Goal: Task Accomplishment & Management: Manage account settings

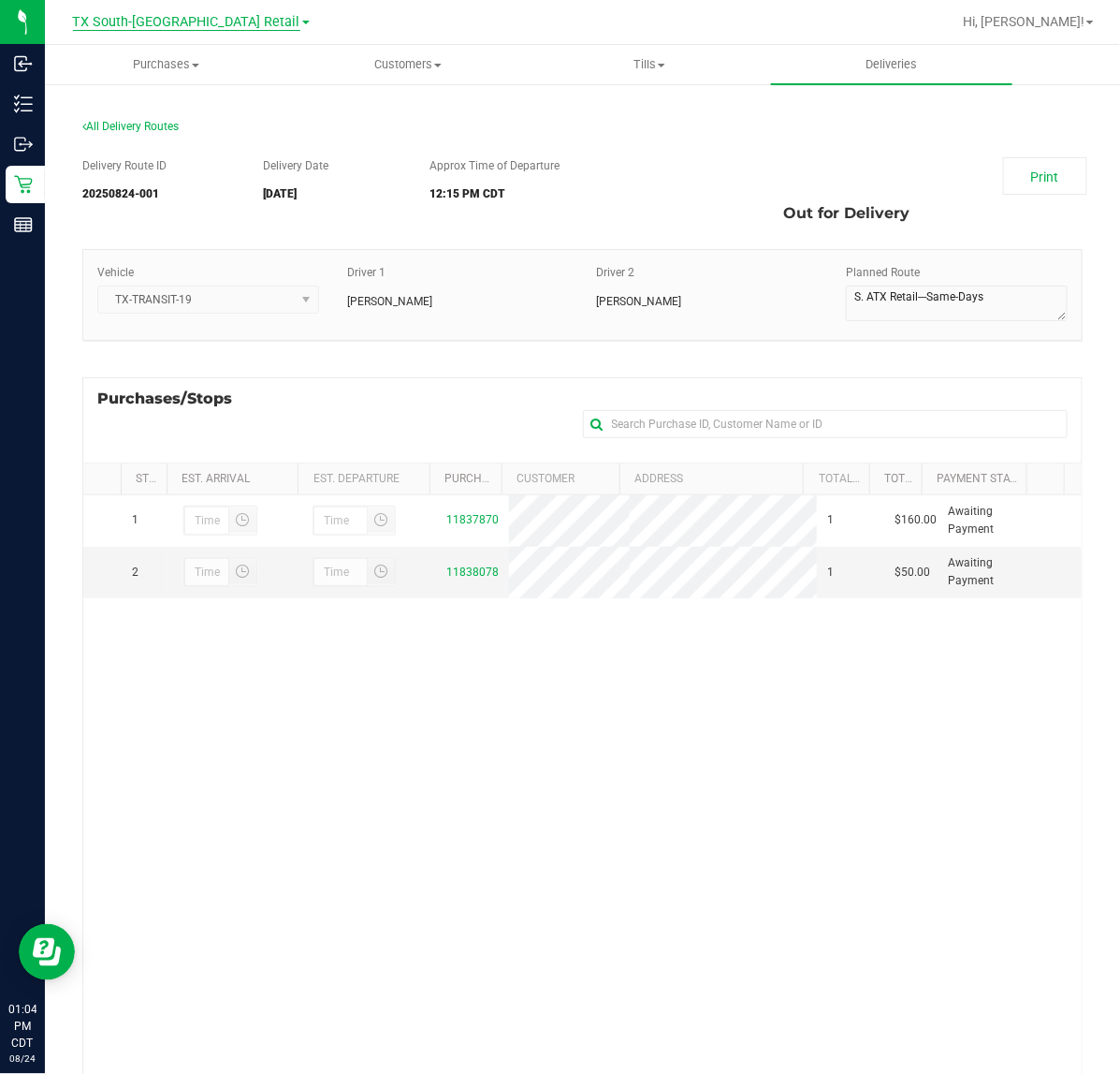
click at [224, 28] on span "TX South-[GEOGRAPHIC_DATA] Retail" at bounding box center [187, 22] width 227 height 17
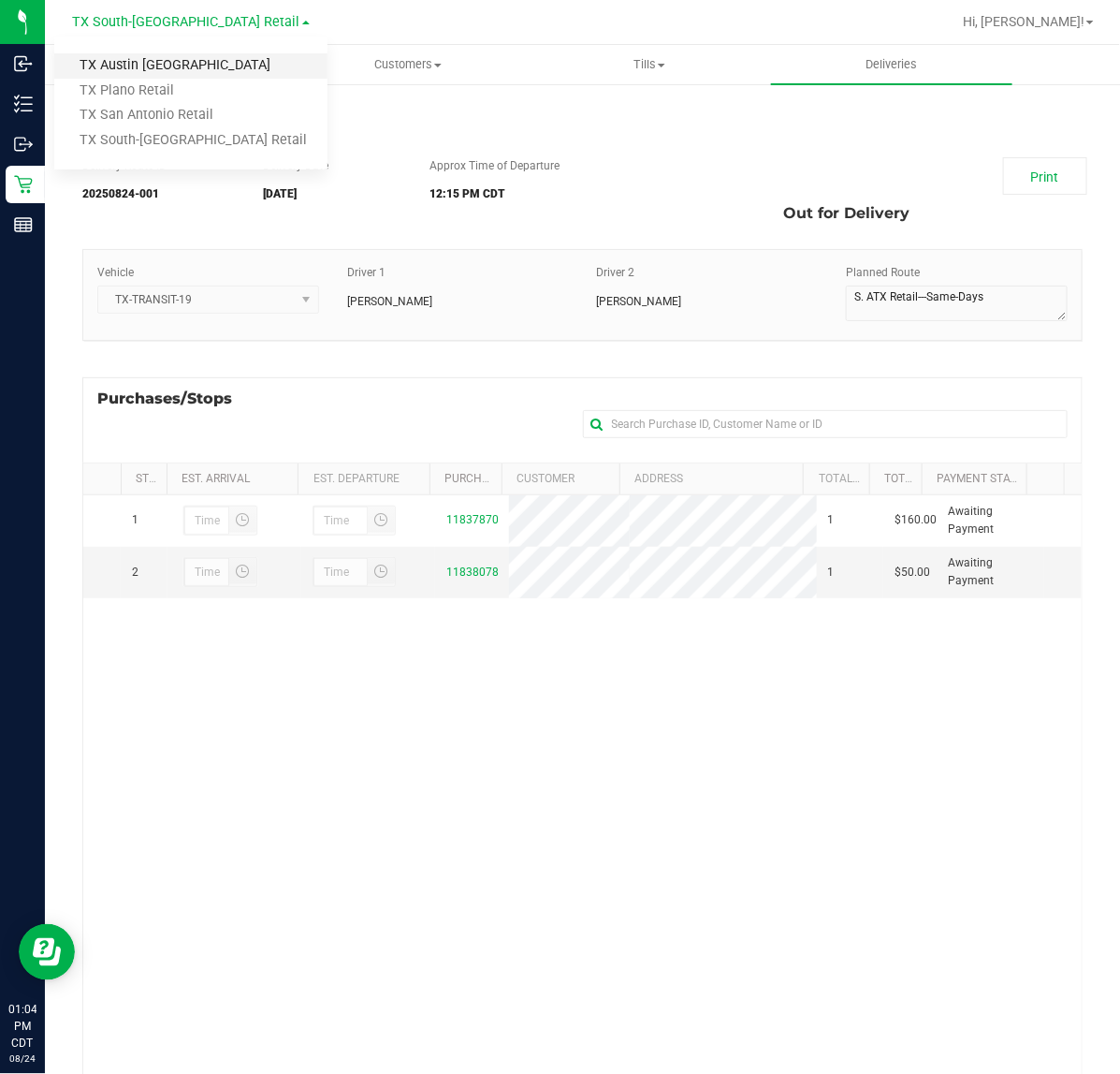
click at [189, 61] on link "TX Austin [GEOGRAPHIC_DATA]" at bounding box center [191, 66] width 274 height 26
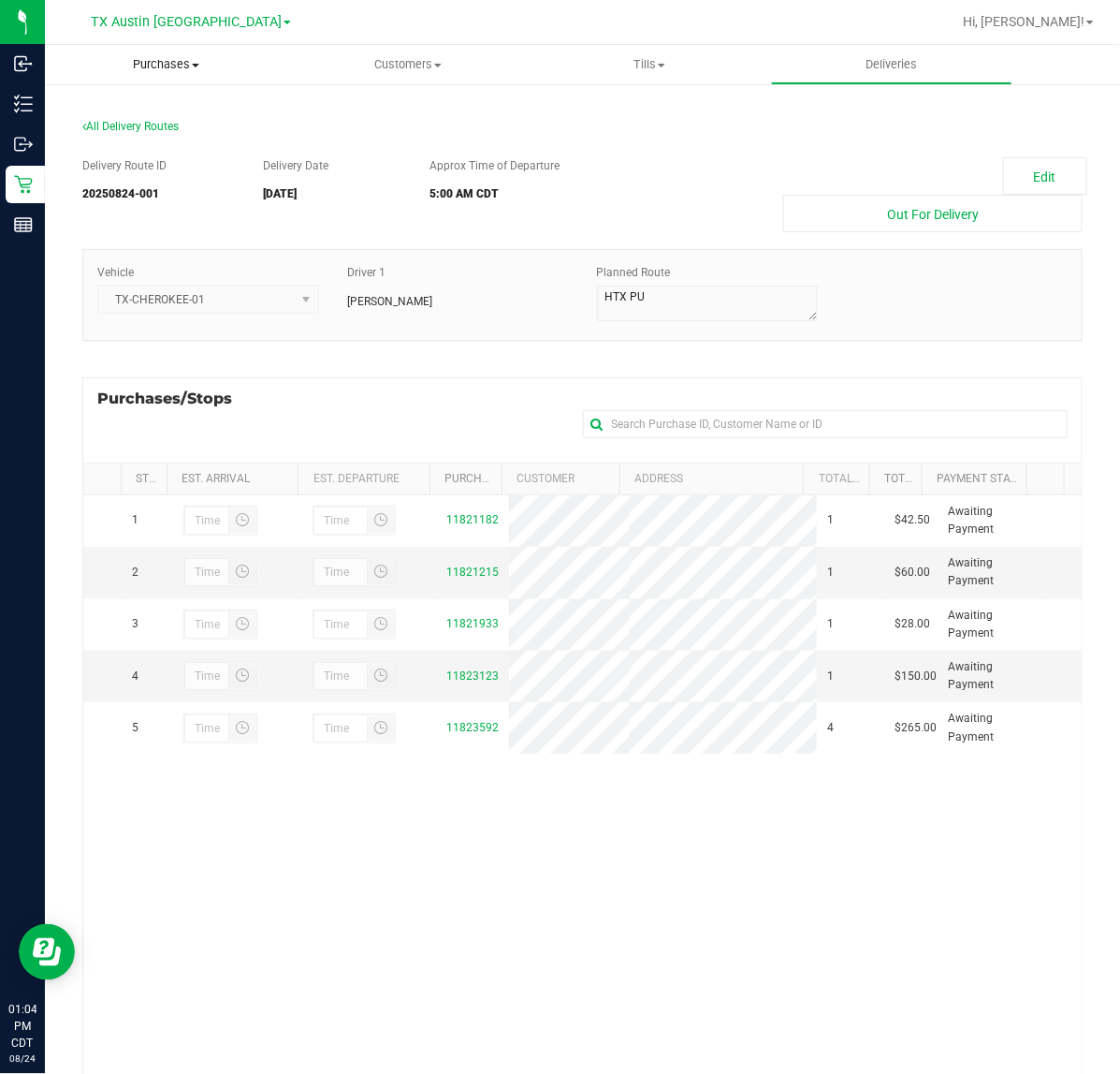
click at [174, 53] on uib-tab-heading "Purchases Summary of purchases Fulfillment All purchases" at bounding box center [165, 64] width 242 height 40
click at [92, 127] on span "Fulfillment" at bounding box center [103, 135] width 117 height 16
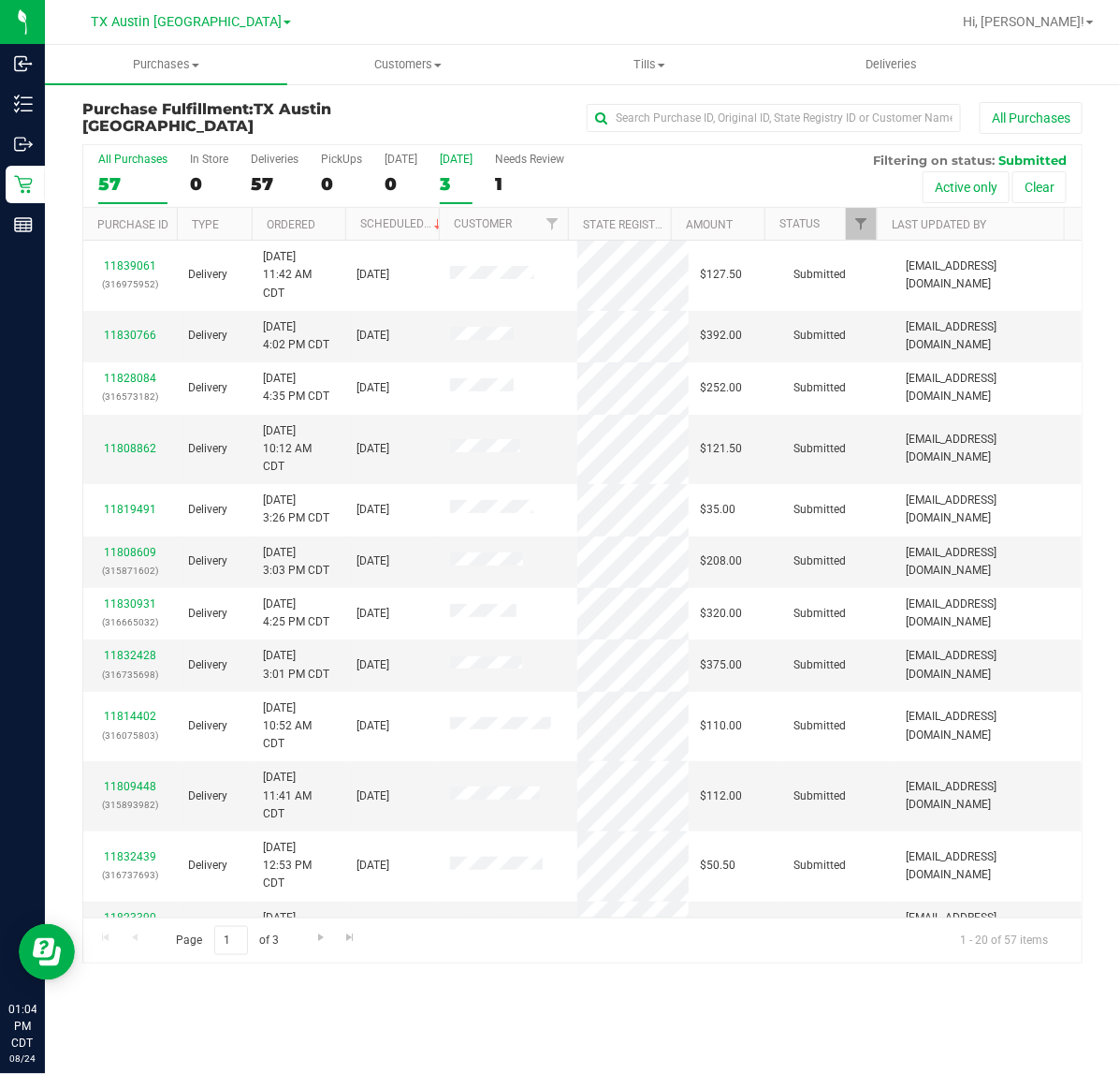
click at [456, 180] on div "3" at bounding box center [455, 184] width 33 height 22
click at [0, 0] on input "Tomorrow 3" at bounding box center [0, 0] width 0 height 0
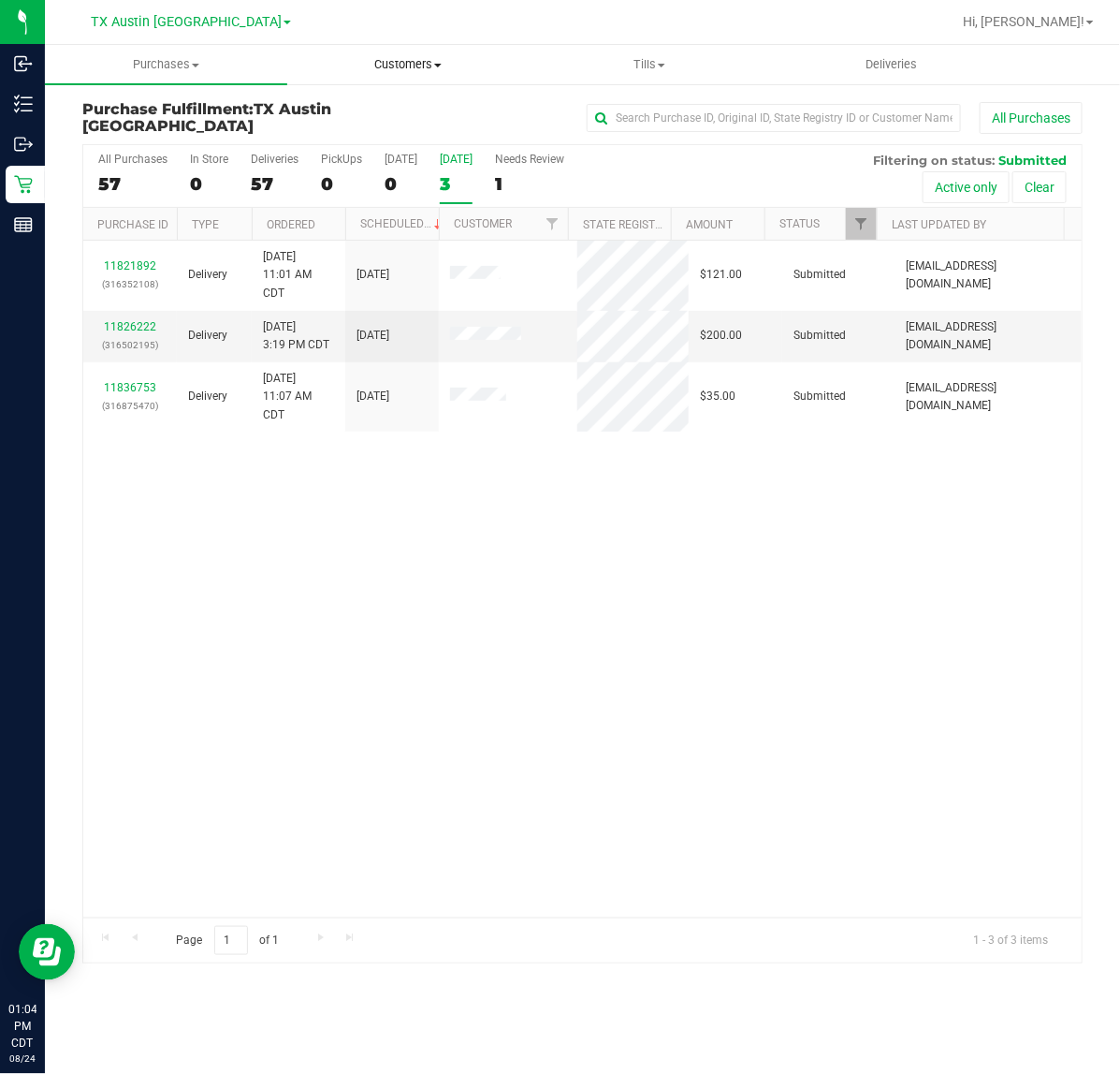
click at [403, 76] on uib-tab-heading "Customers All customers Add a new customer All physicians" at bounding box center [409, 64] width 241 height 38
click at [389, 114] on span "All customers" at bounding box center [355, 113] width 134 height 16
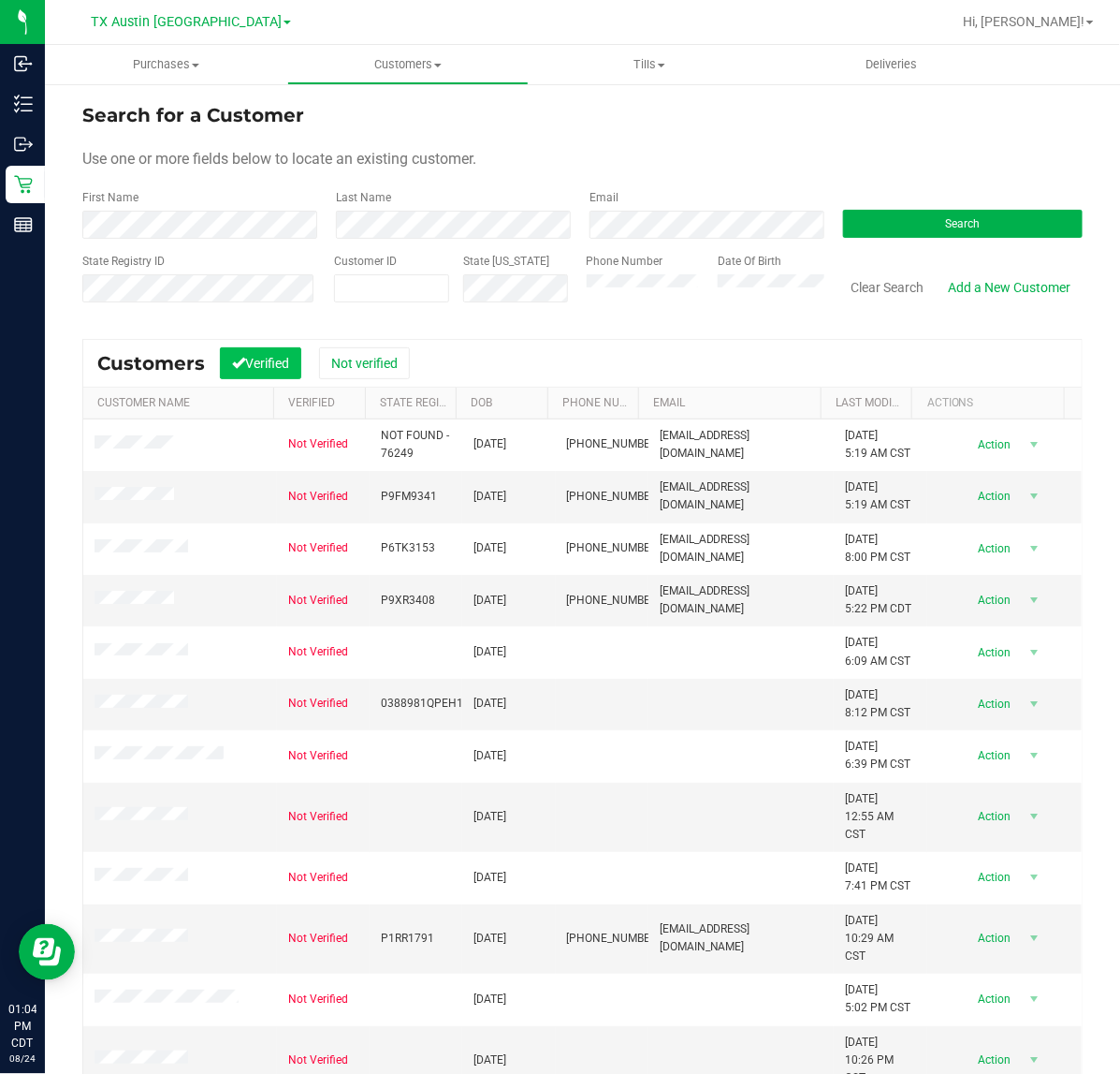
click at [272, 363] on button "Verified" at bounding box center [261, 364] width 81 height 32
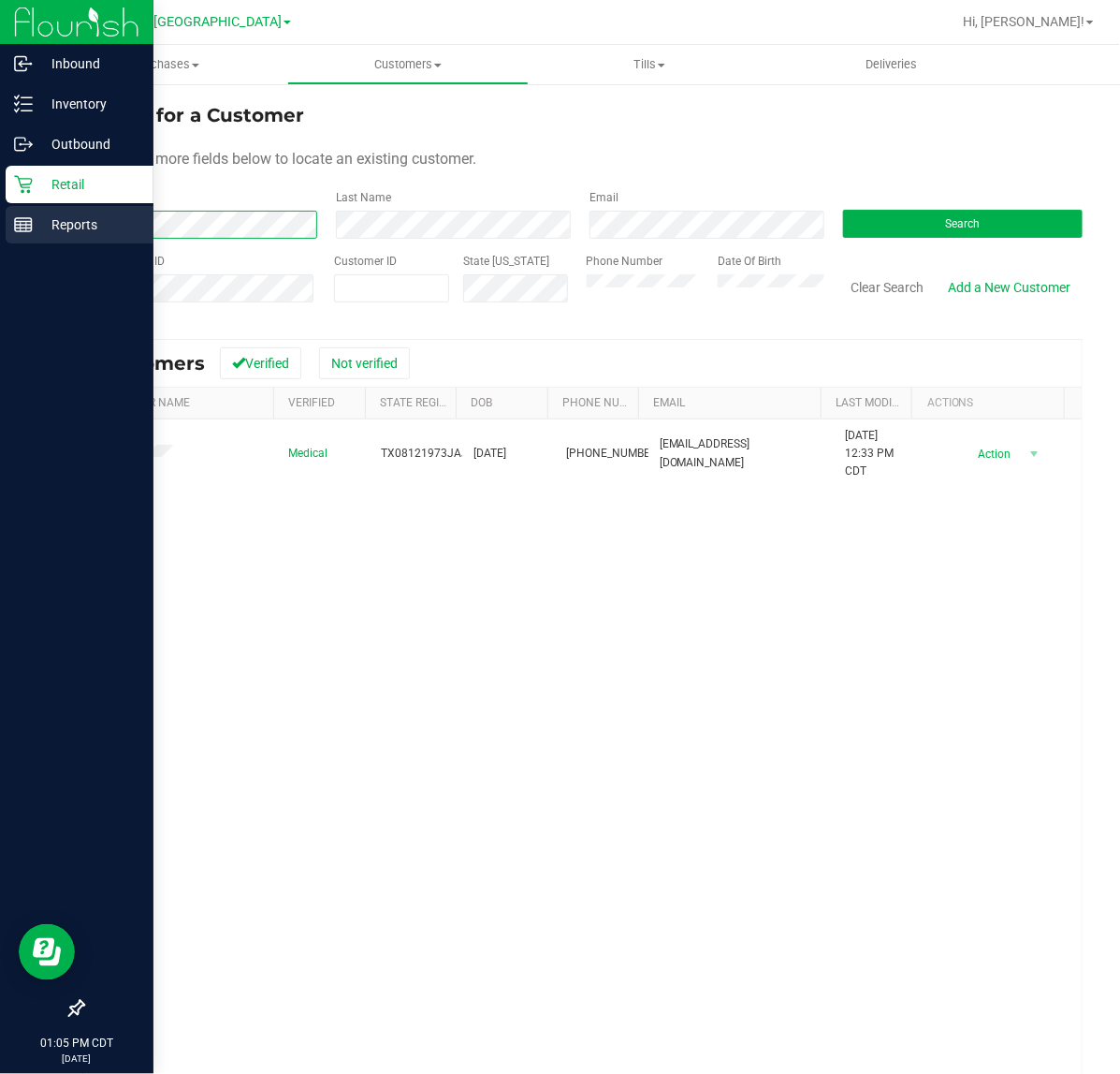
click at [8, 221] on div "Inbound Inventory Outbound Retail Reports 01:05 PM CDT 08/24/2025 08/24 TX Aust…" at bounding box center [560, 537] width 1120 height 1074
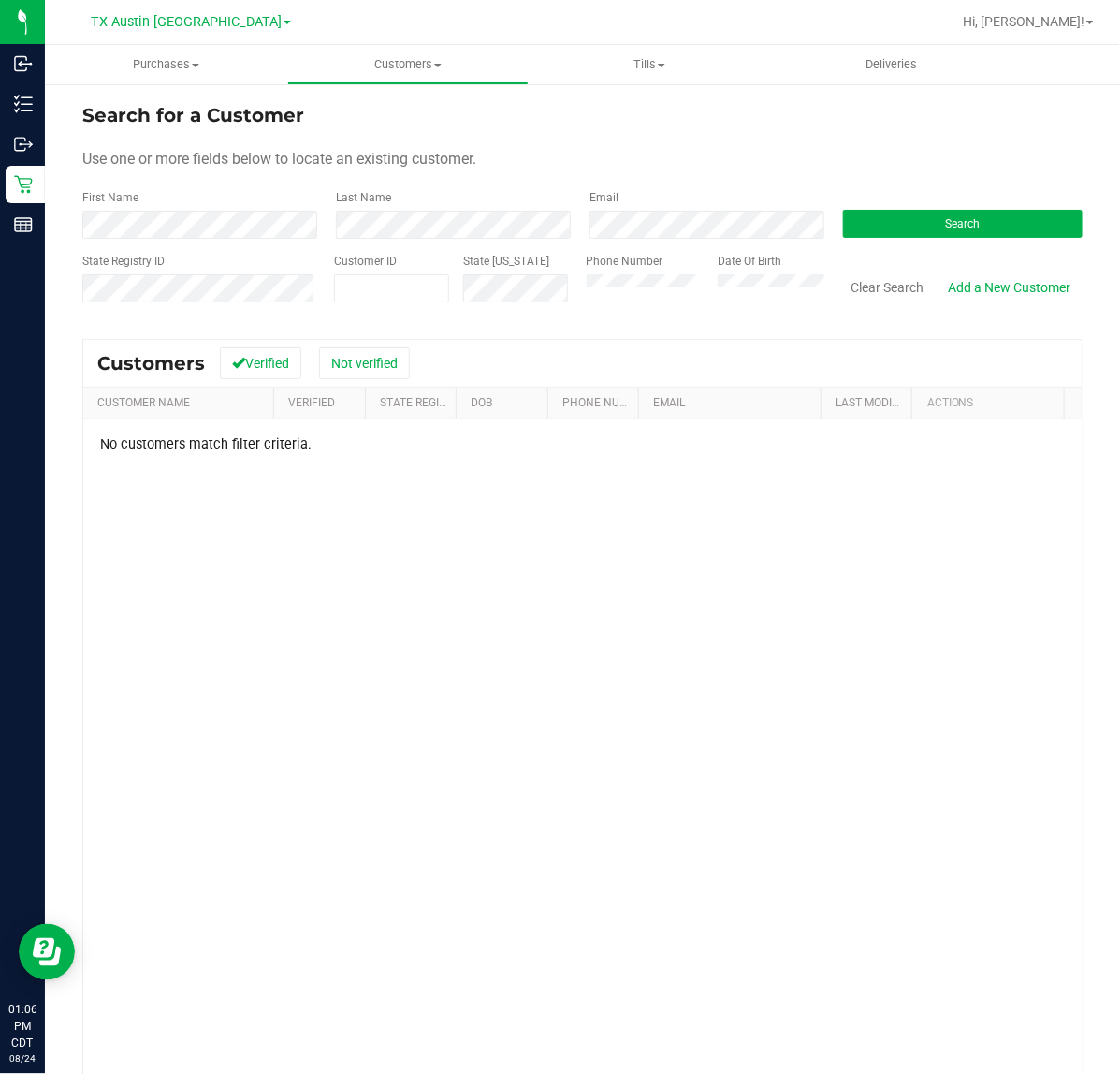
click at [643, 295] on div "Phone Number Date Of Birth" at bounding box center [698, 286] width 252 height 66
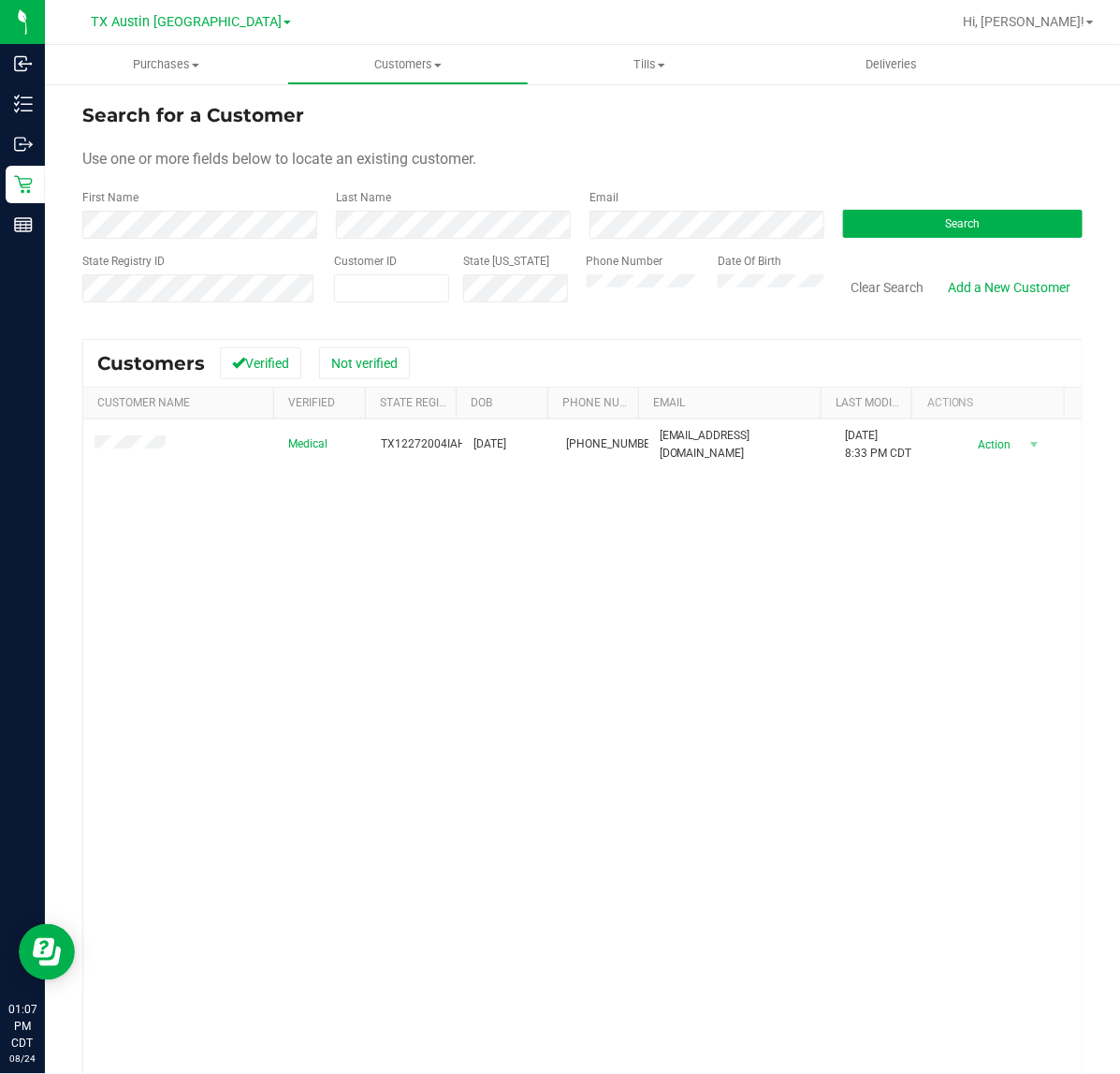
click at [44, 179] on div "Search for a Customer Use one or more fields below to locate an existing custom…" at bounding box center [582, 620] width 1076 height 1078
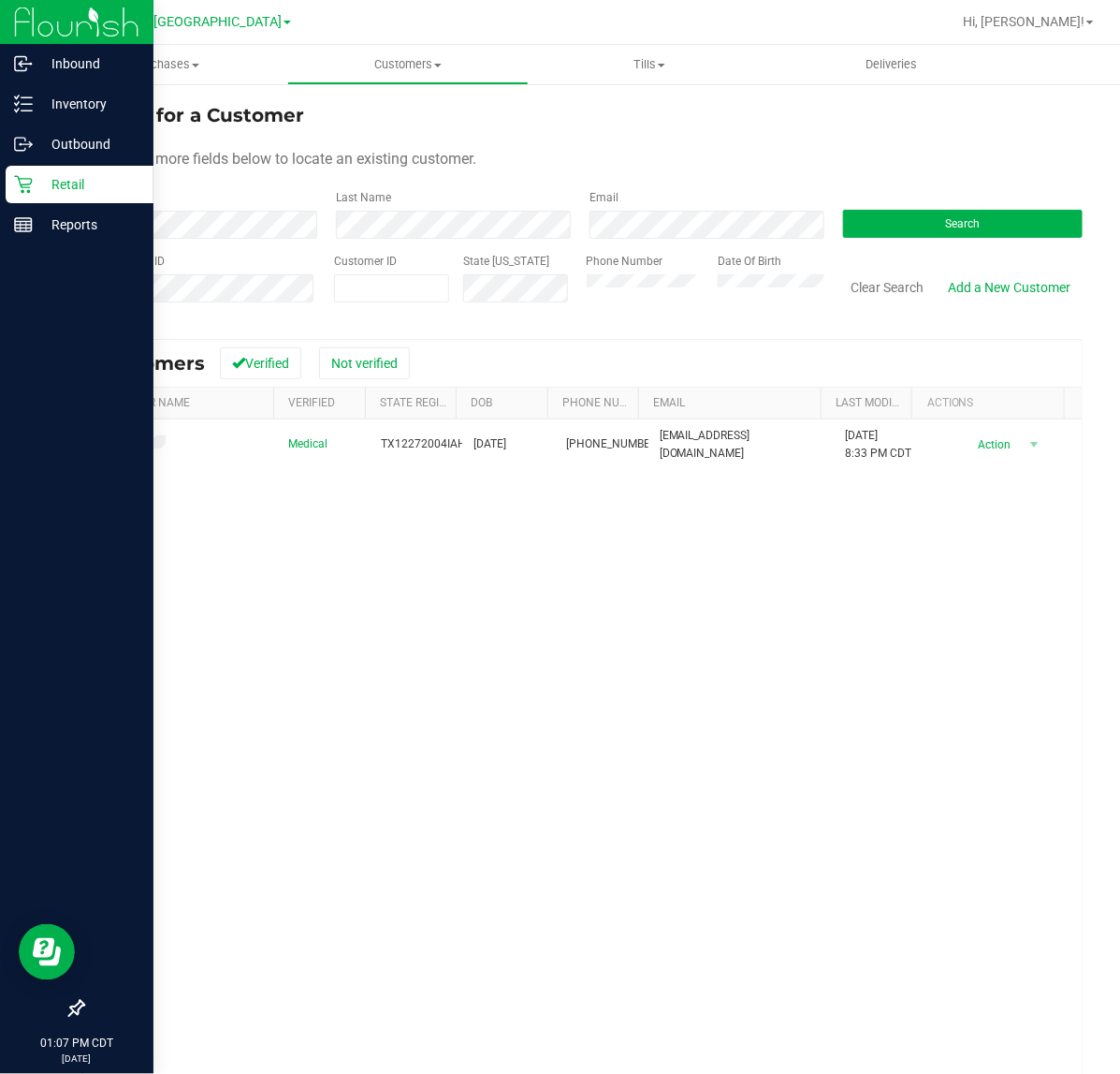
click at [30, 186] on icon at bounding box center [23, 184] width 19 height 19
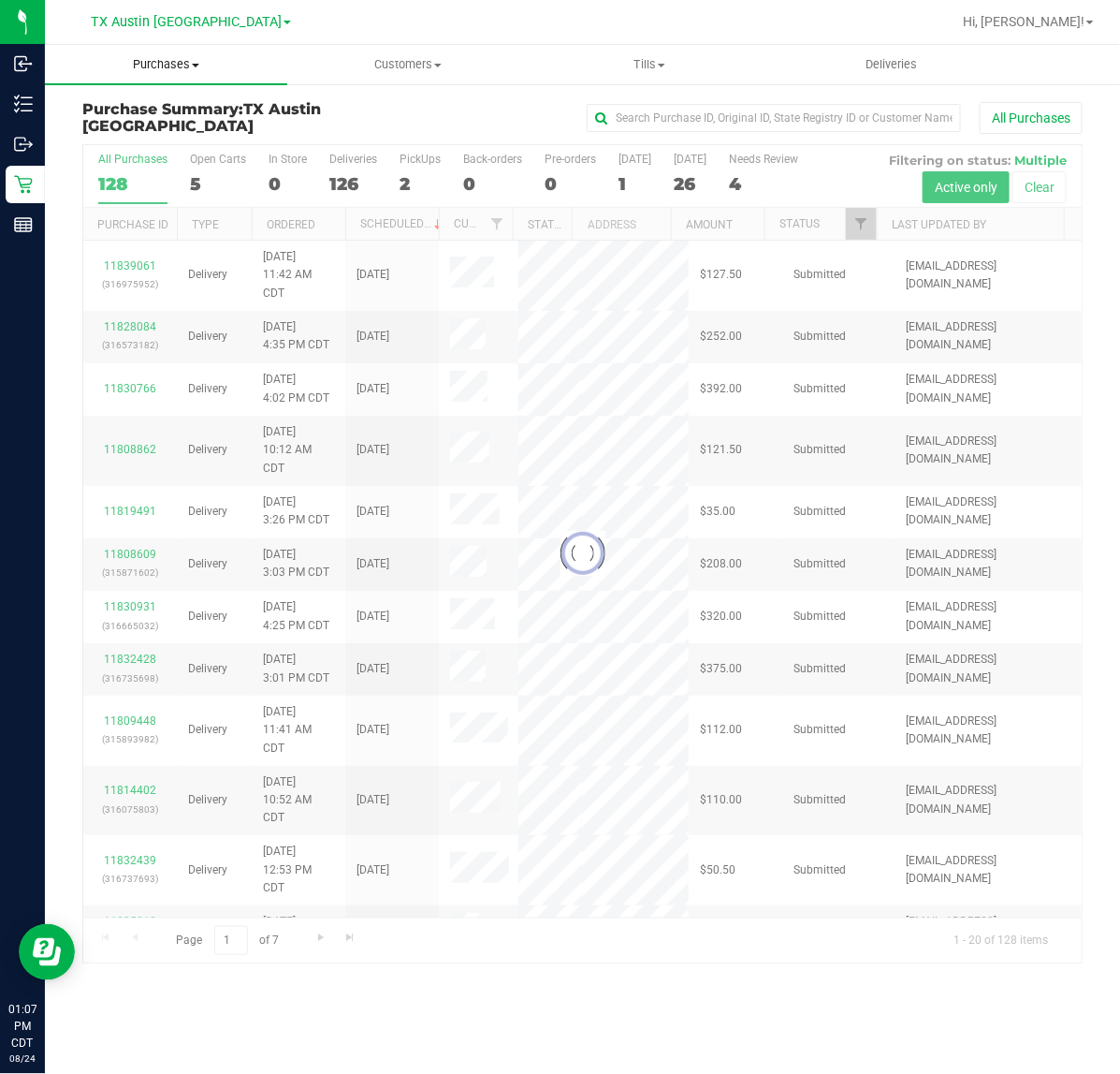
click at [166, 75] on uib-tab-heading "Purchases Summary of purchases Fulfillment All purchases" at bounding box center [165, 64] width 242 height 40
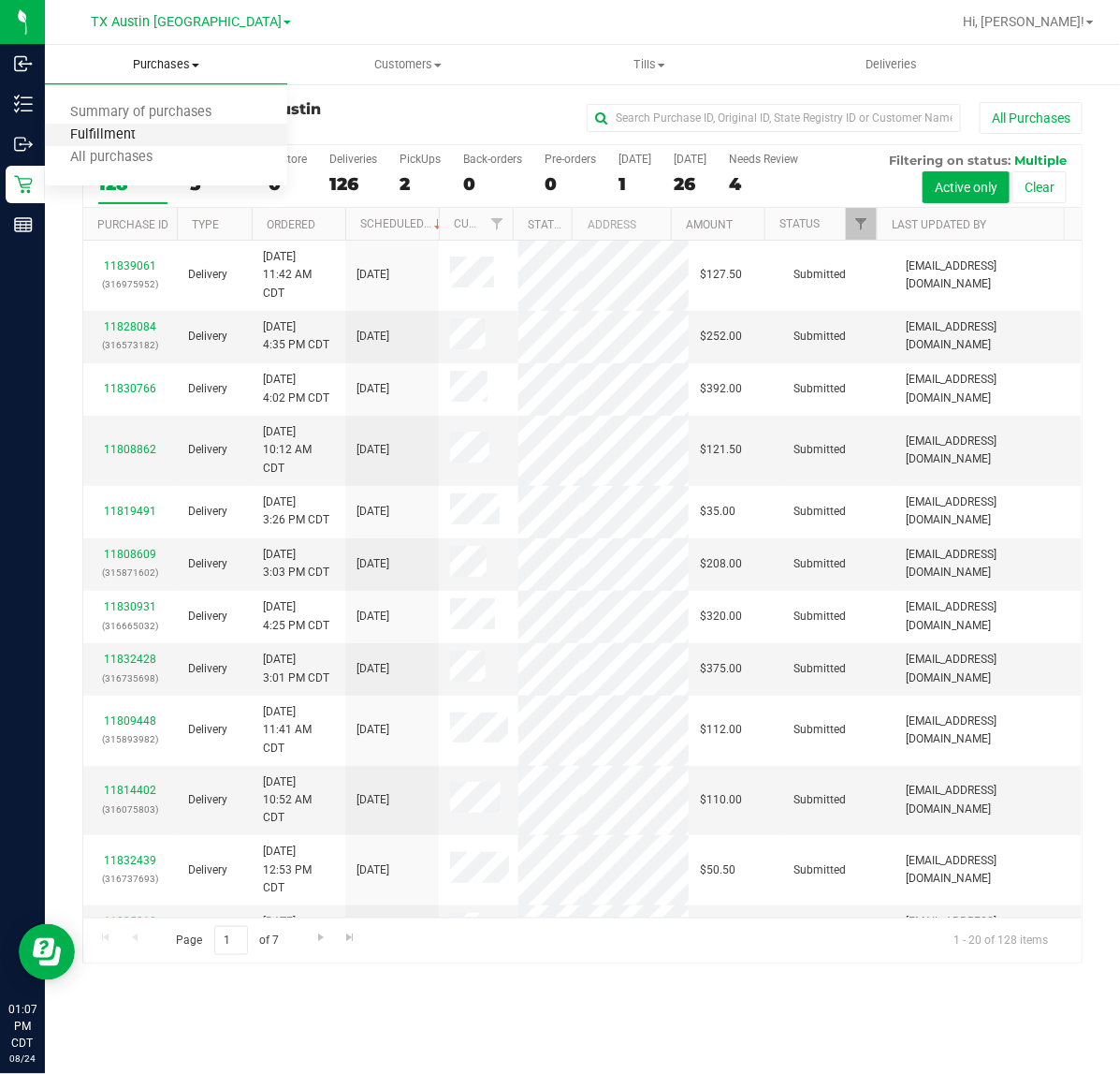
click at [156, 140] on span "Fulfillment" at bounding box center [103, 135] width 117 height 16
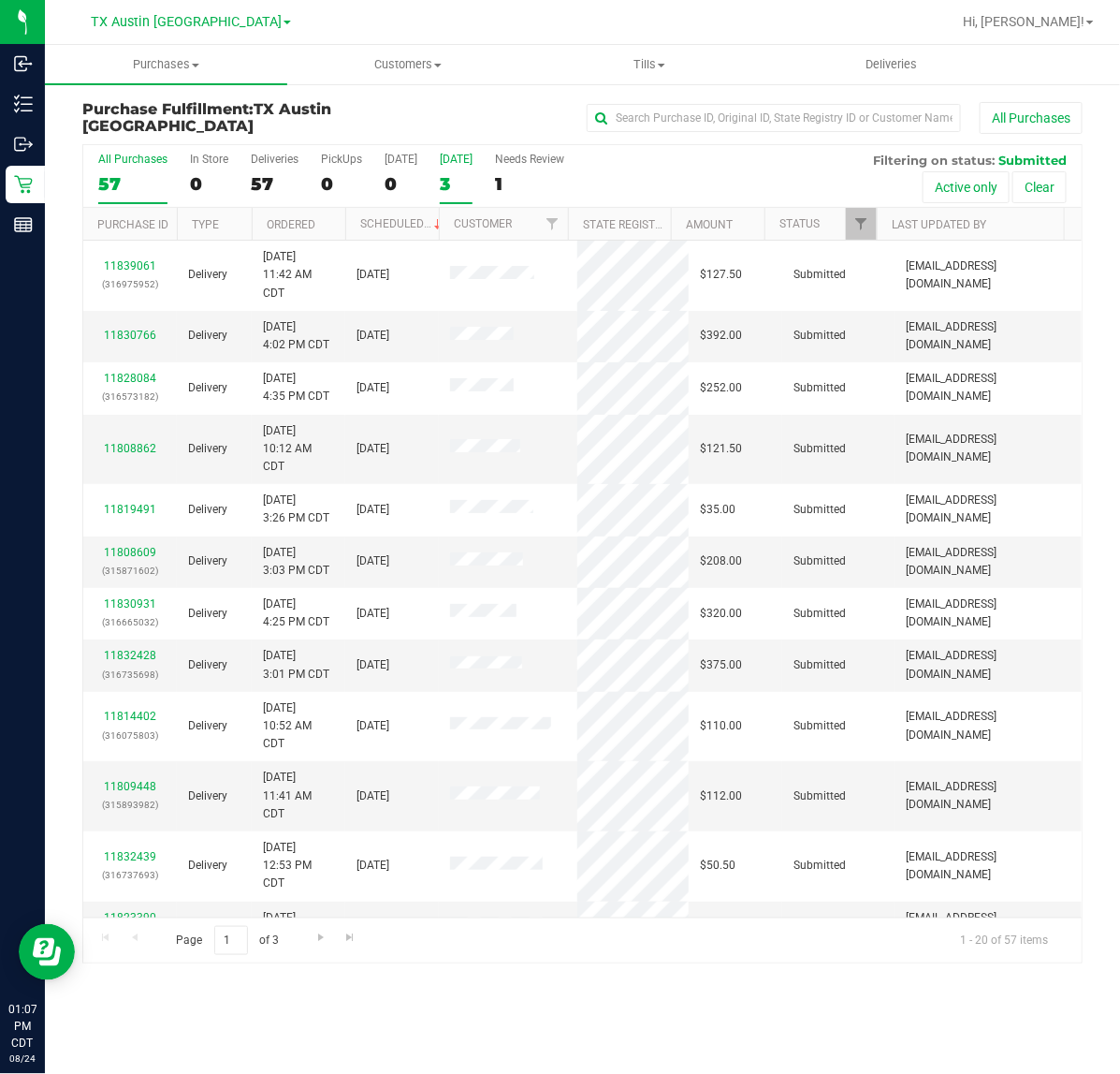
click at [464, 176] on div "3" at bounding box center [455, 184] width 33 height 22
click at [0, 0] on input "Tomorrow 3" at bounding box center [0, 0] width 0 height 0
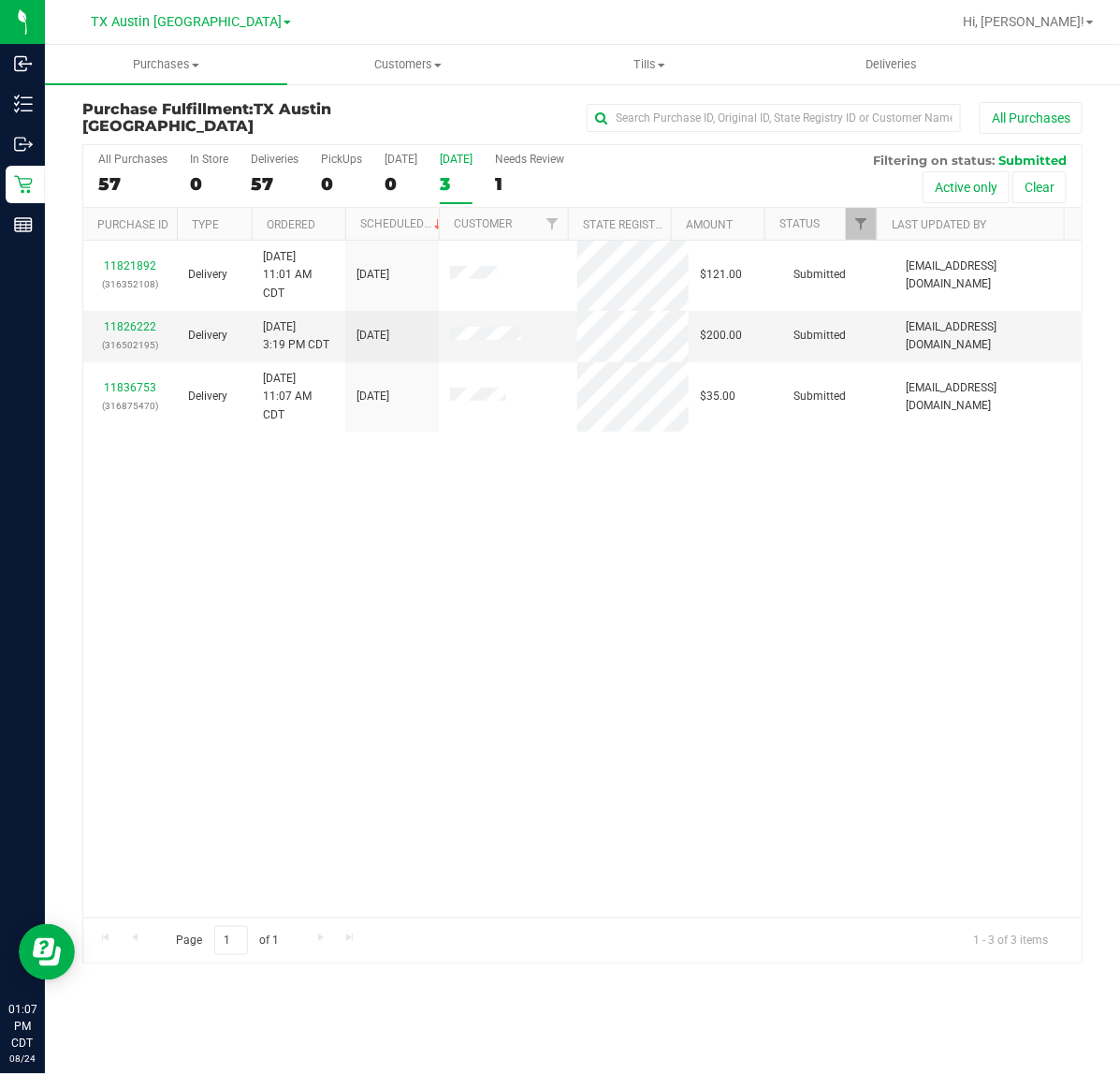
click at [181, 10] on div "TX Austin DC TX Austin DC TX Plano Retail TX San Antonio Retail TX South-Austin…" at bounding box center [191, 21] width 200 height 23
click at [178, 17] on span "TX Austin [GEOGRAPHIC_DATA]" at bounding box center [186, 22] width 191 height 17
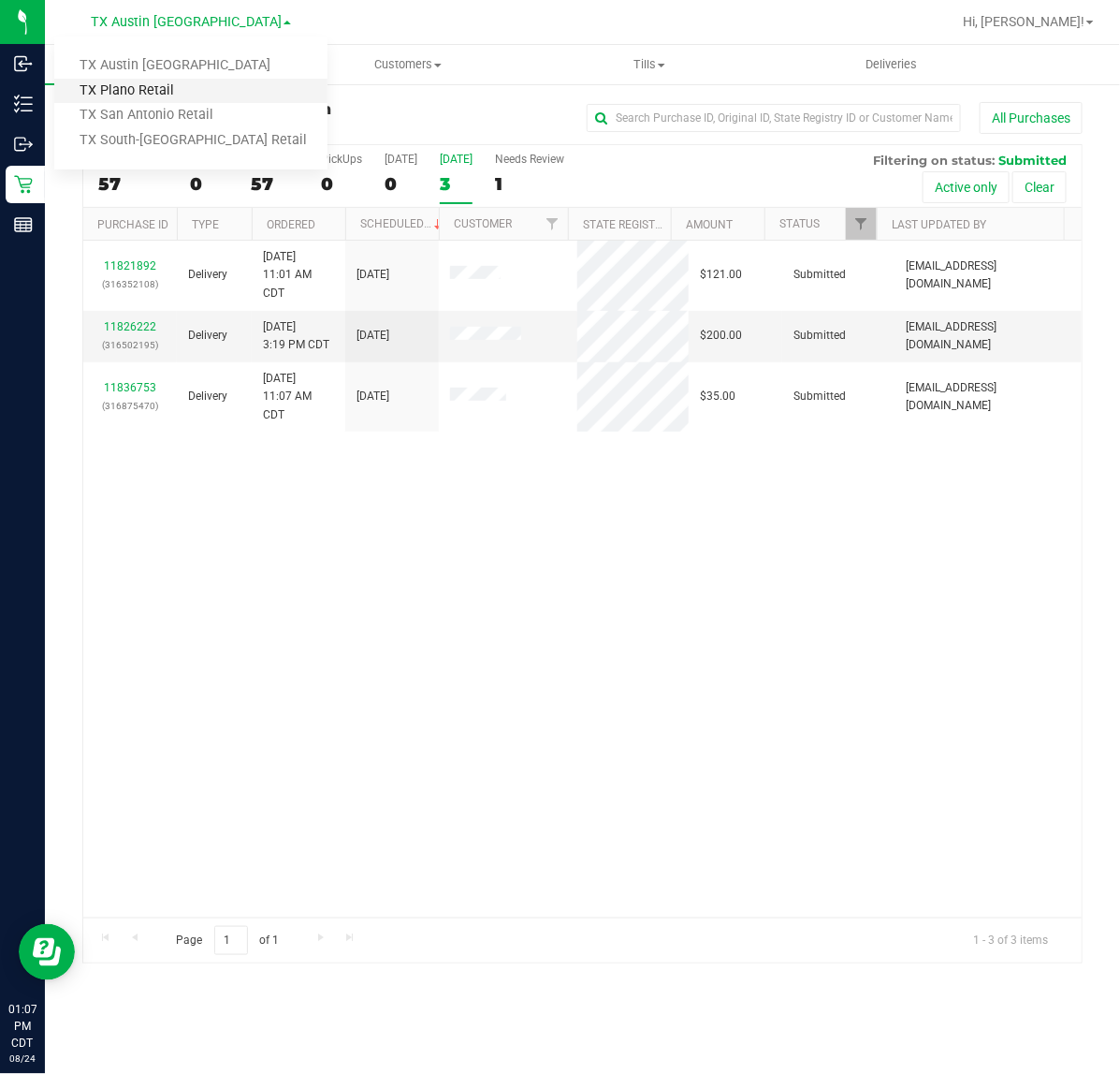
click at [157, 82] on link "TX Plano Retail" at bounding box center [191, 92] width 274 height 26
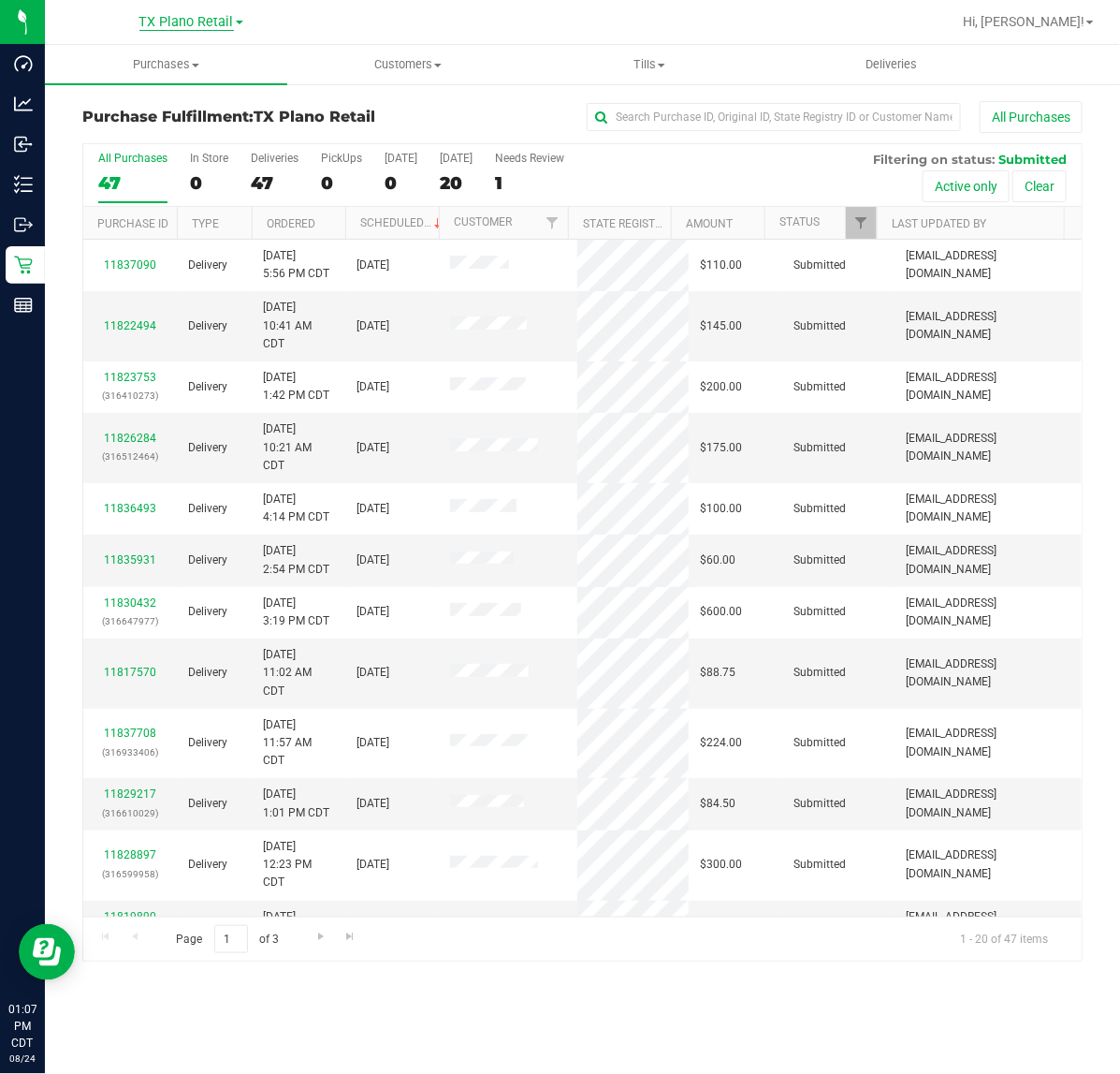
click at [180, 21] on span "TX Plano Retail" at bounding box center [187, 22] width 95 height 17
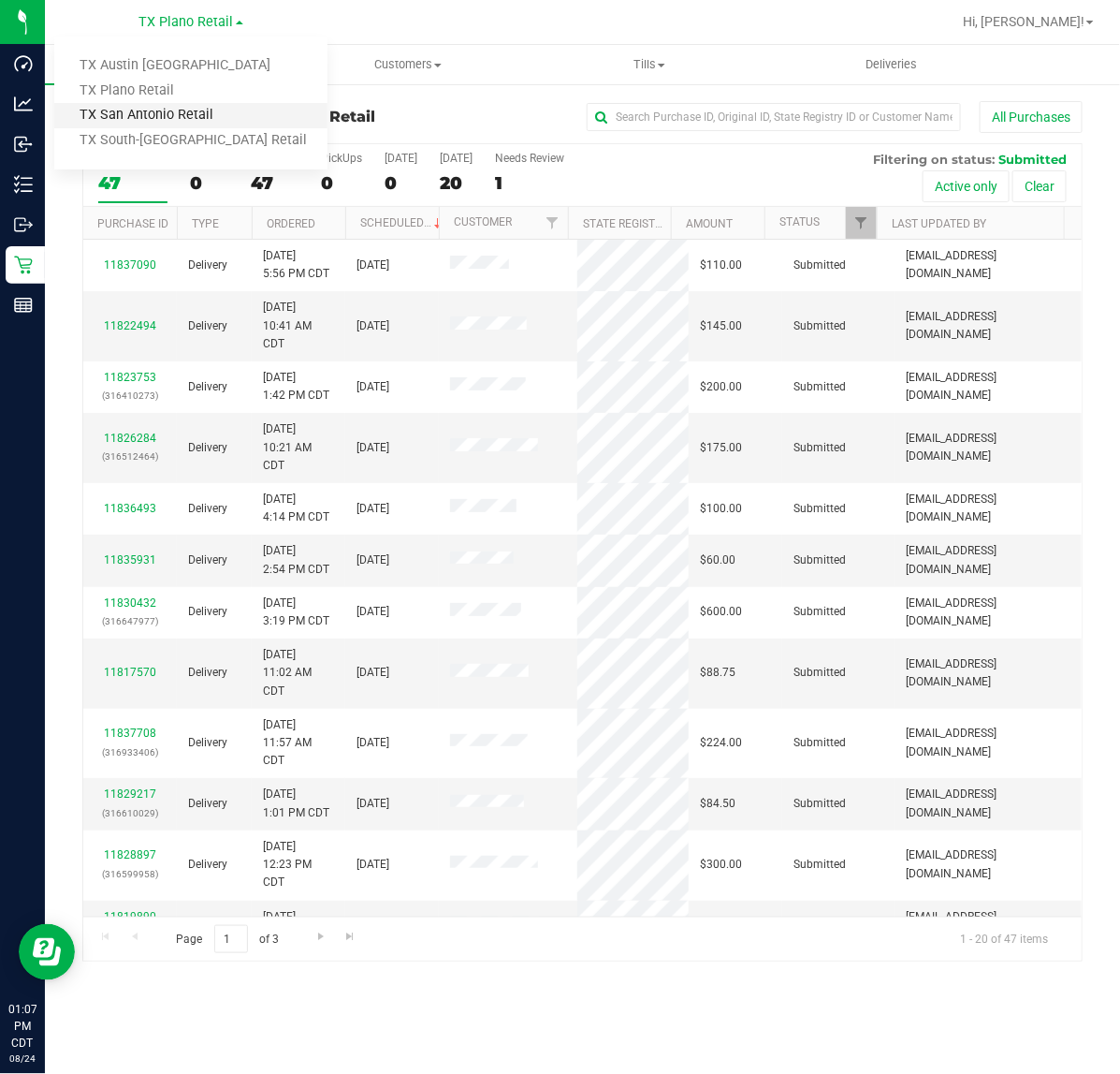
click at [164, 109] on link "TX San Antonio Retail" at bounding box center [191, 116] width 274 height 26
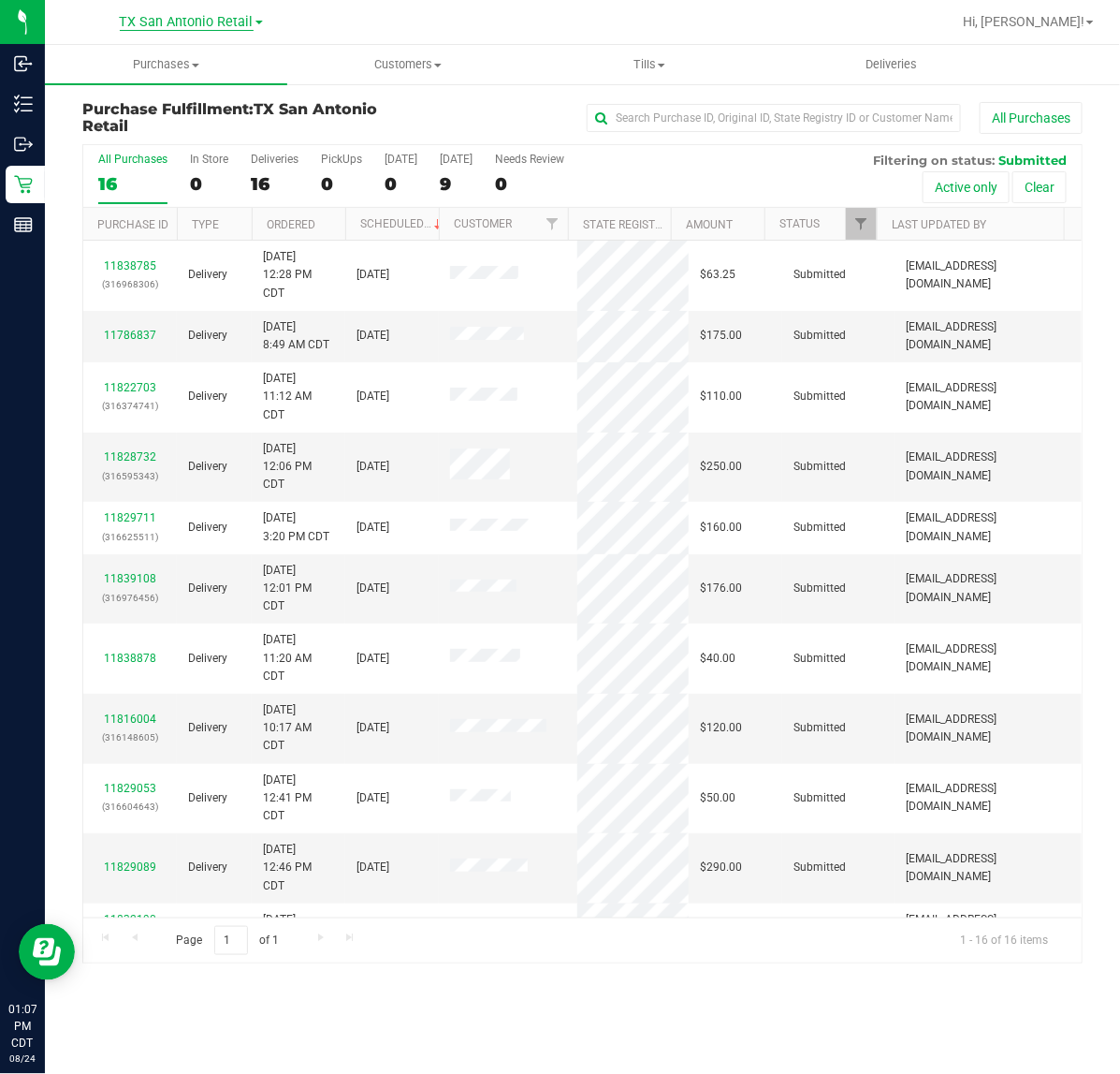
click at [164, 25] on span "TX San Antonio Retail" at bounding box center [187, 22] width 134 height 17
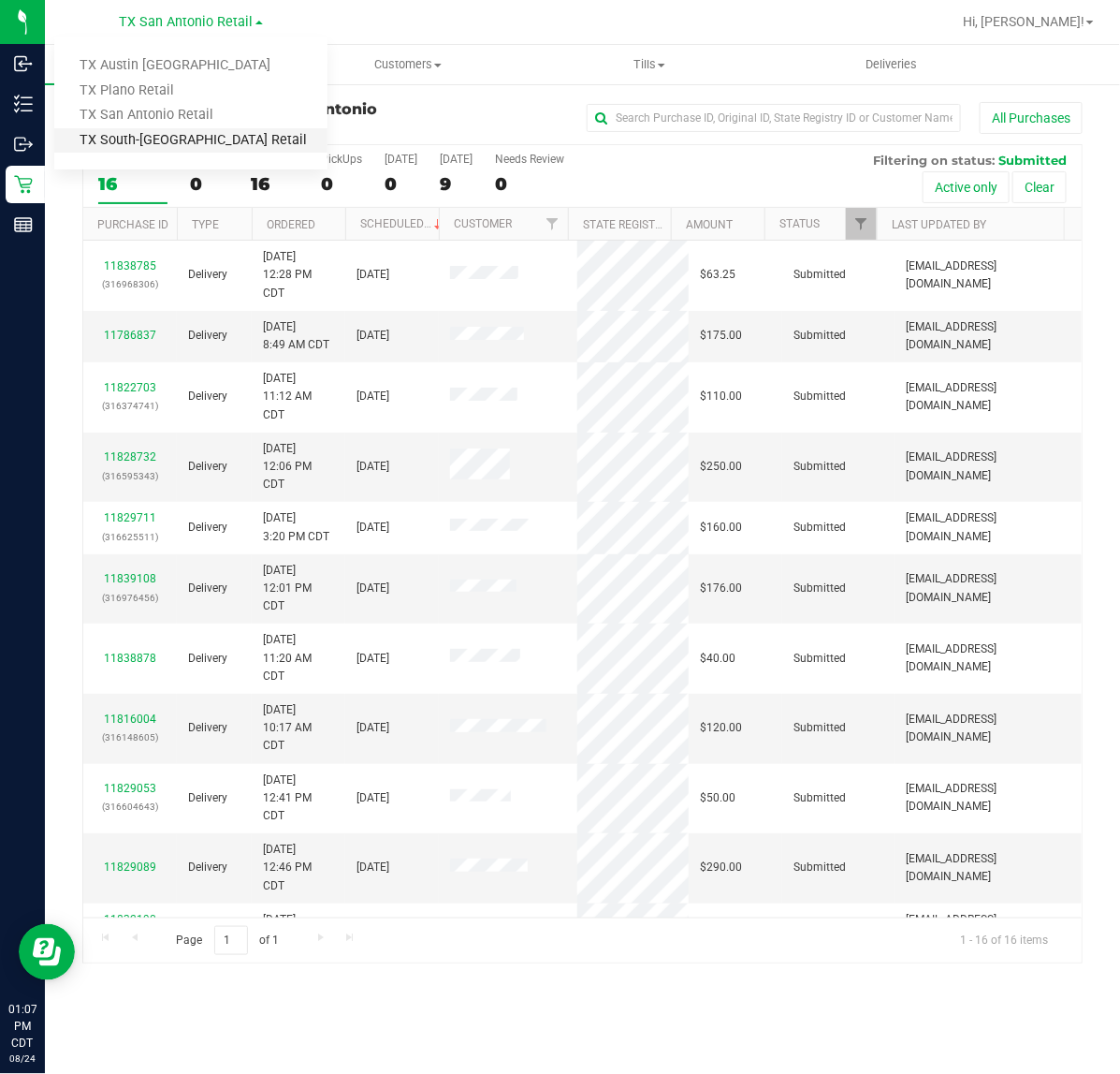
click at [156, 128] on link "TX South-[GEOGRAPHIC_DATA] Retail" at bounding box center [191, 141] width 274 height 26
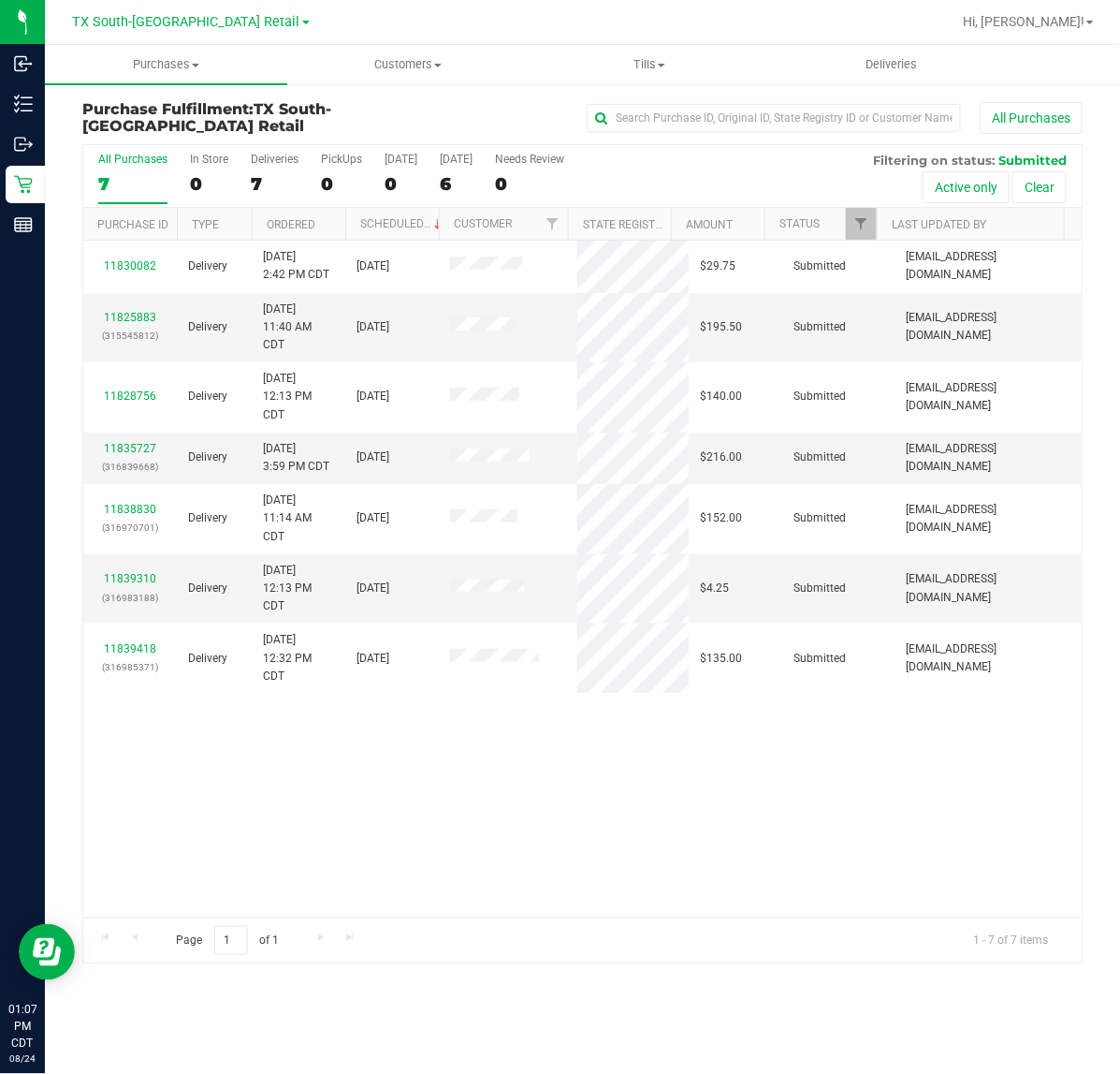
click at [485, 14] on div at bounding box center [643, 22] width 616 height 37
click at [174, 20] on span "TX South-[GEOGRAPHIC_DATA] Retail" at bounding box center [187, 22] width 227 height 17
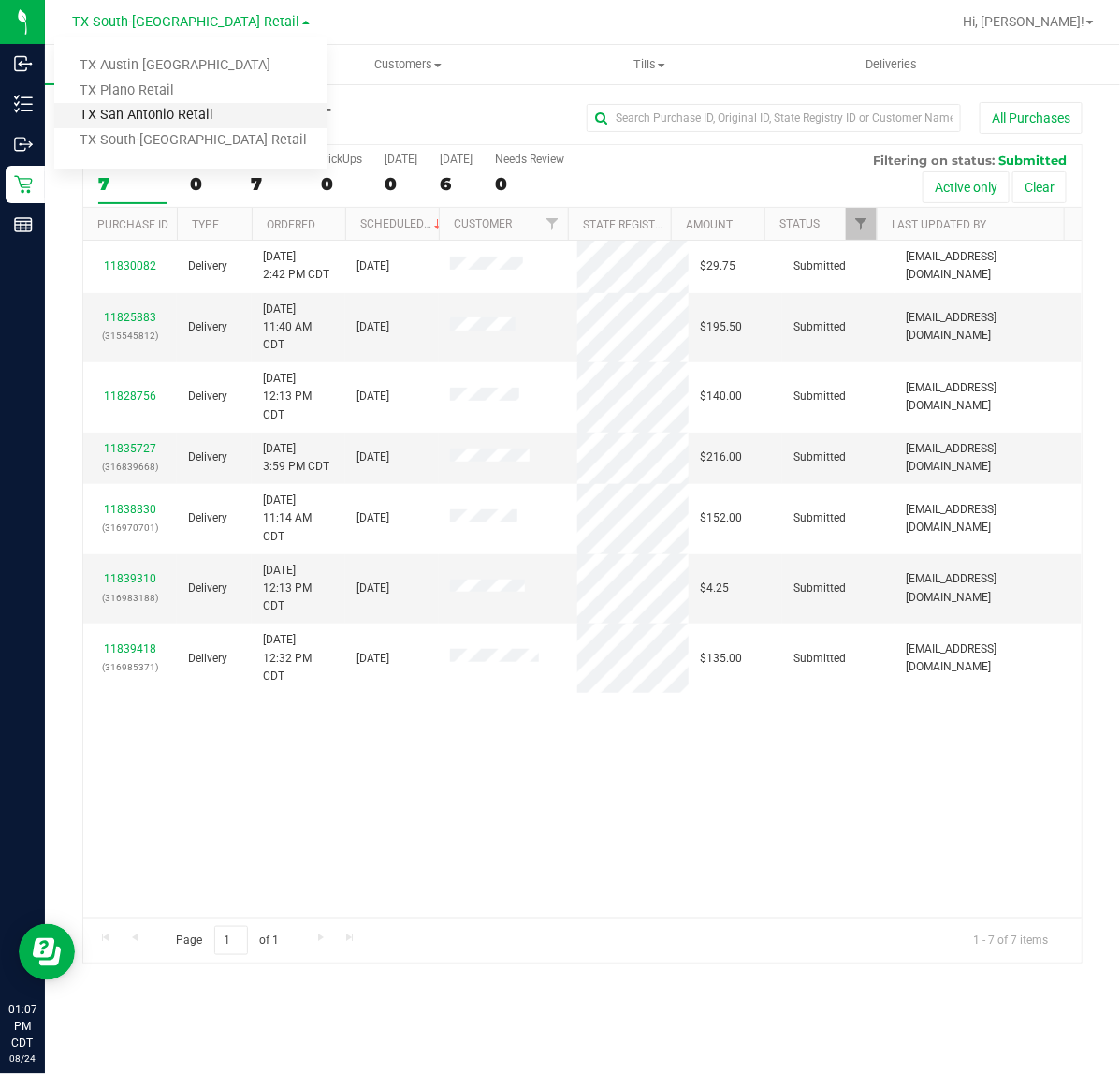
click at [166, 115] on link "TX San Antonio Retail" at bounding box center [191, 116] width 274 height 26
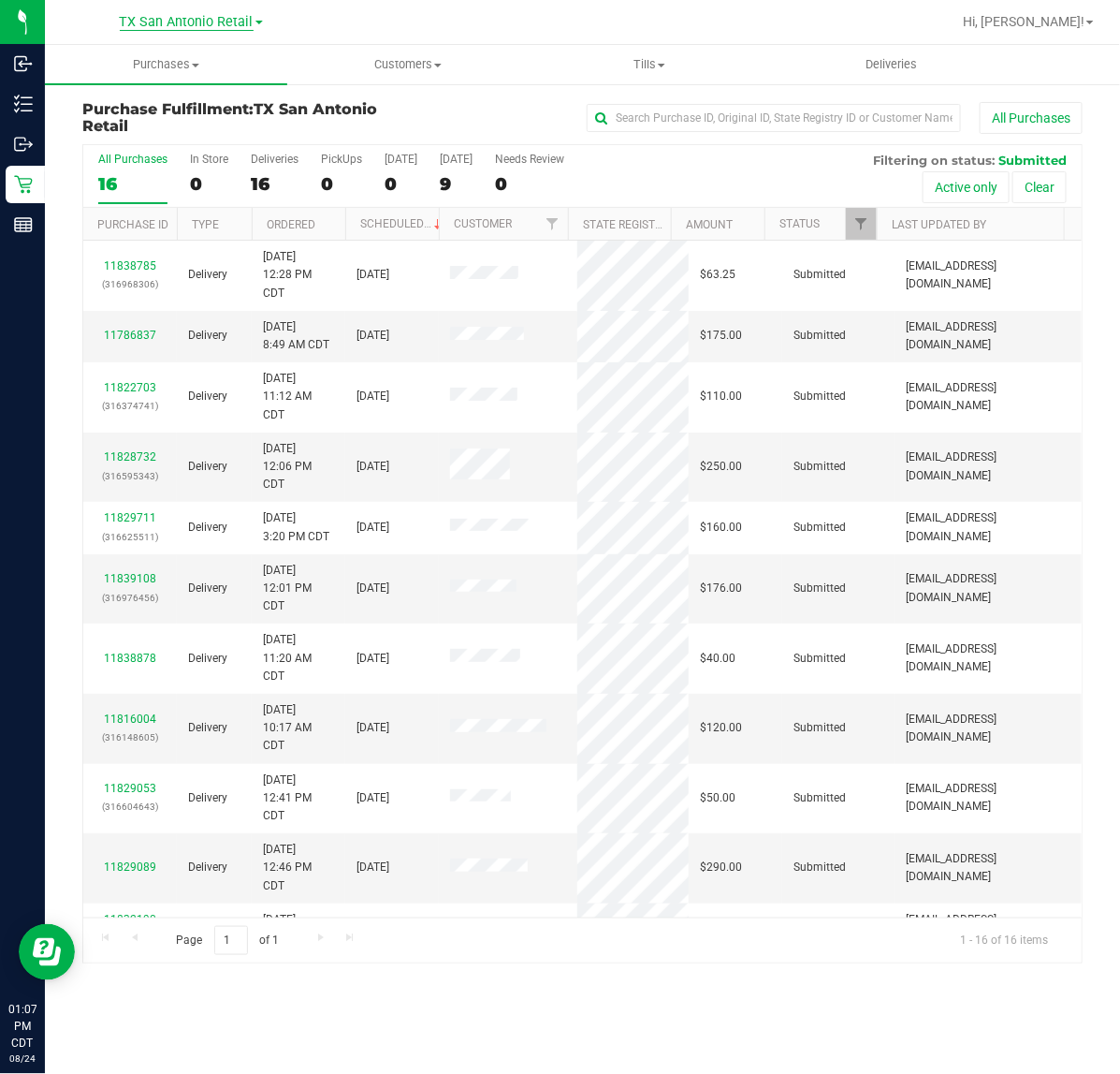
click at [217, 24] on span "TX San Antonio Retail" at bounding box center [187, 22] width 134 height 17
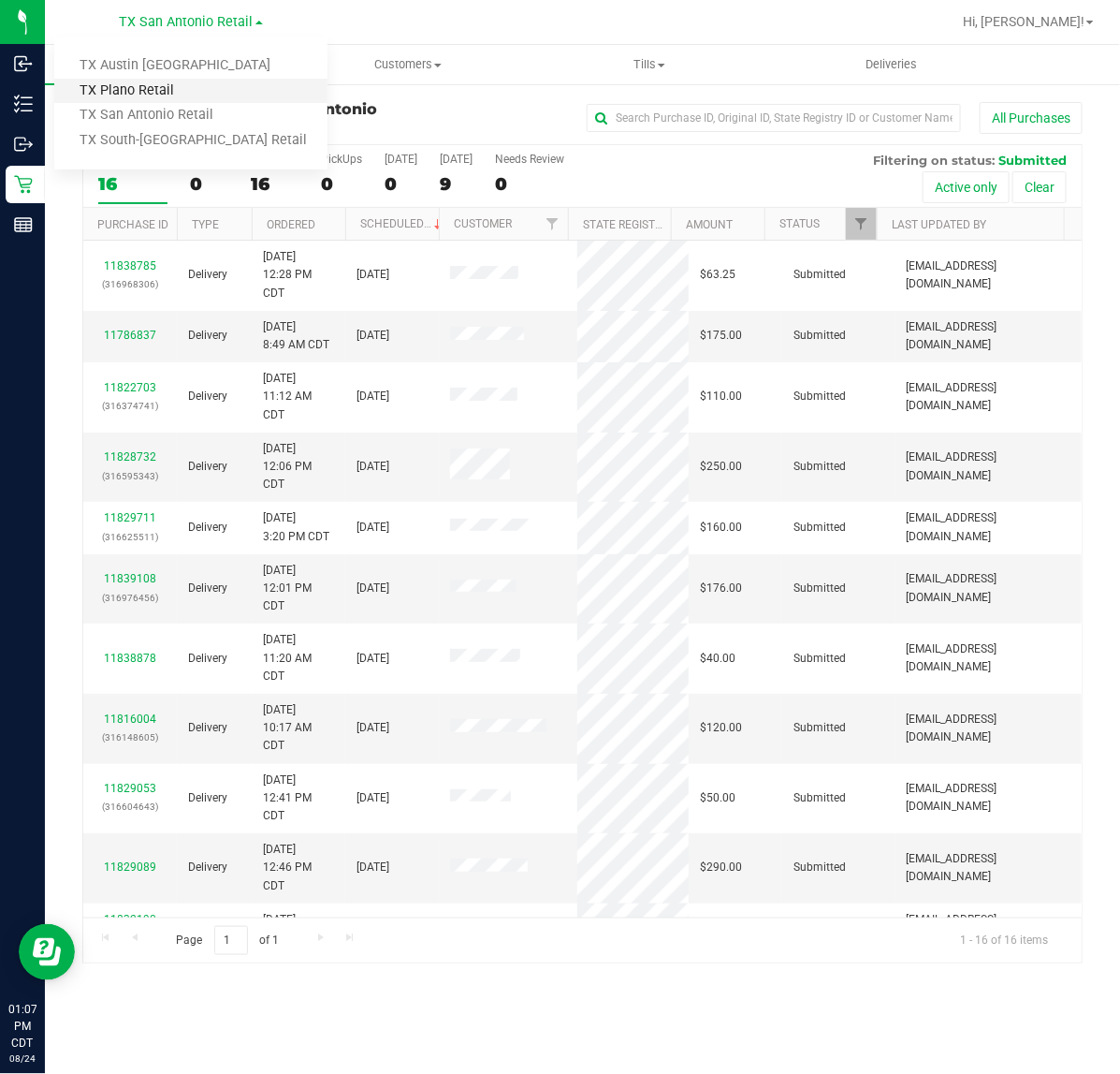
click at [195, 82] on link "TX Plano Retail" at bounding box center [191, 92] width 274 height 26
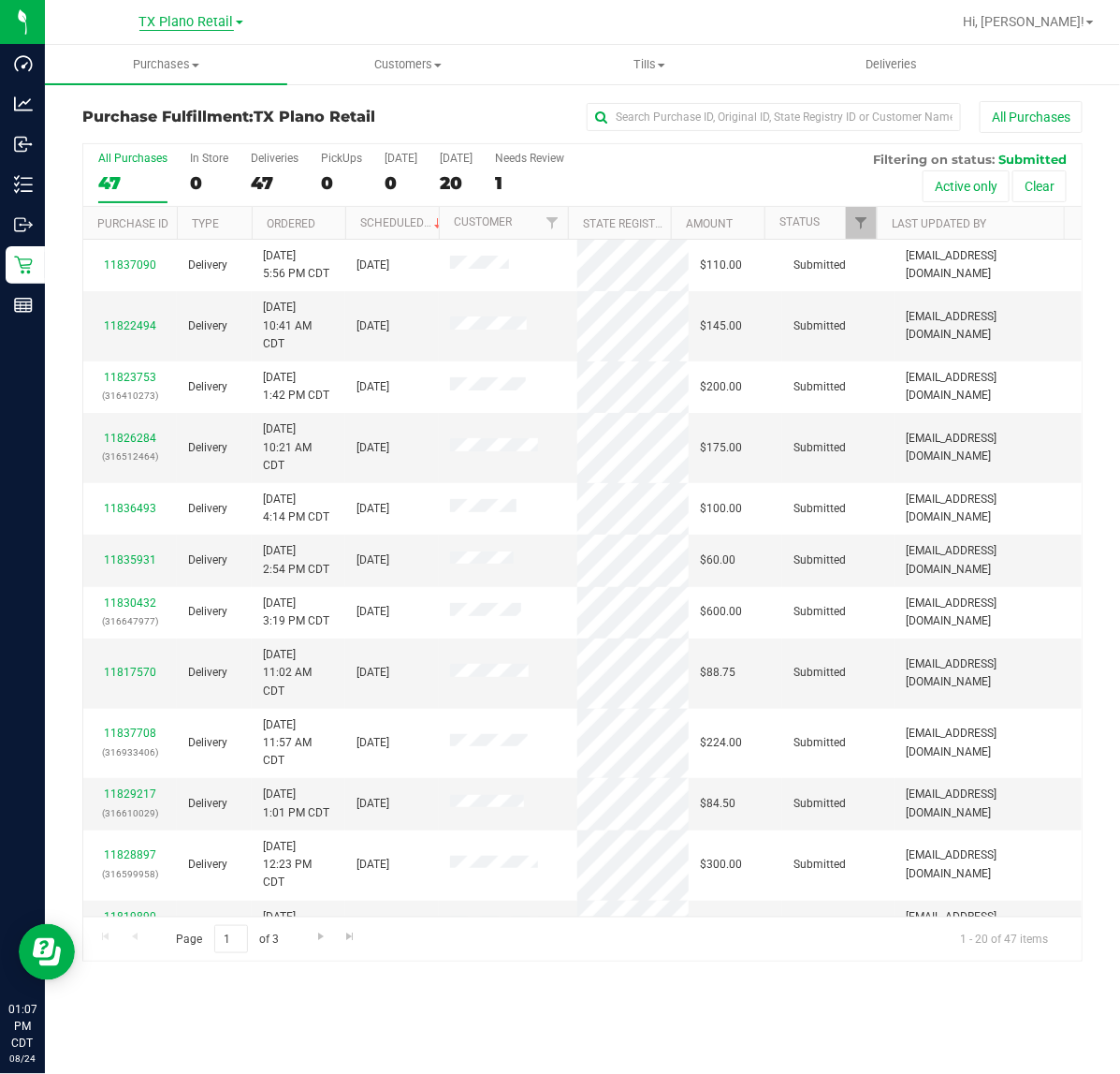
click at [173, 24] on span "TX Plano Retail" at bounding box center [187, 22] width 95 height 17
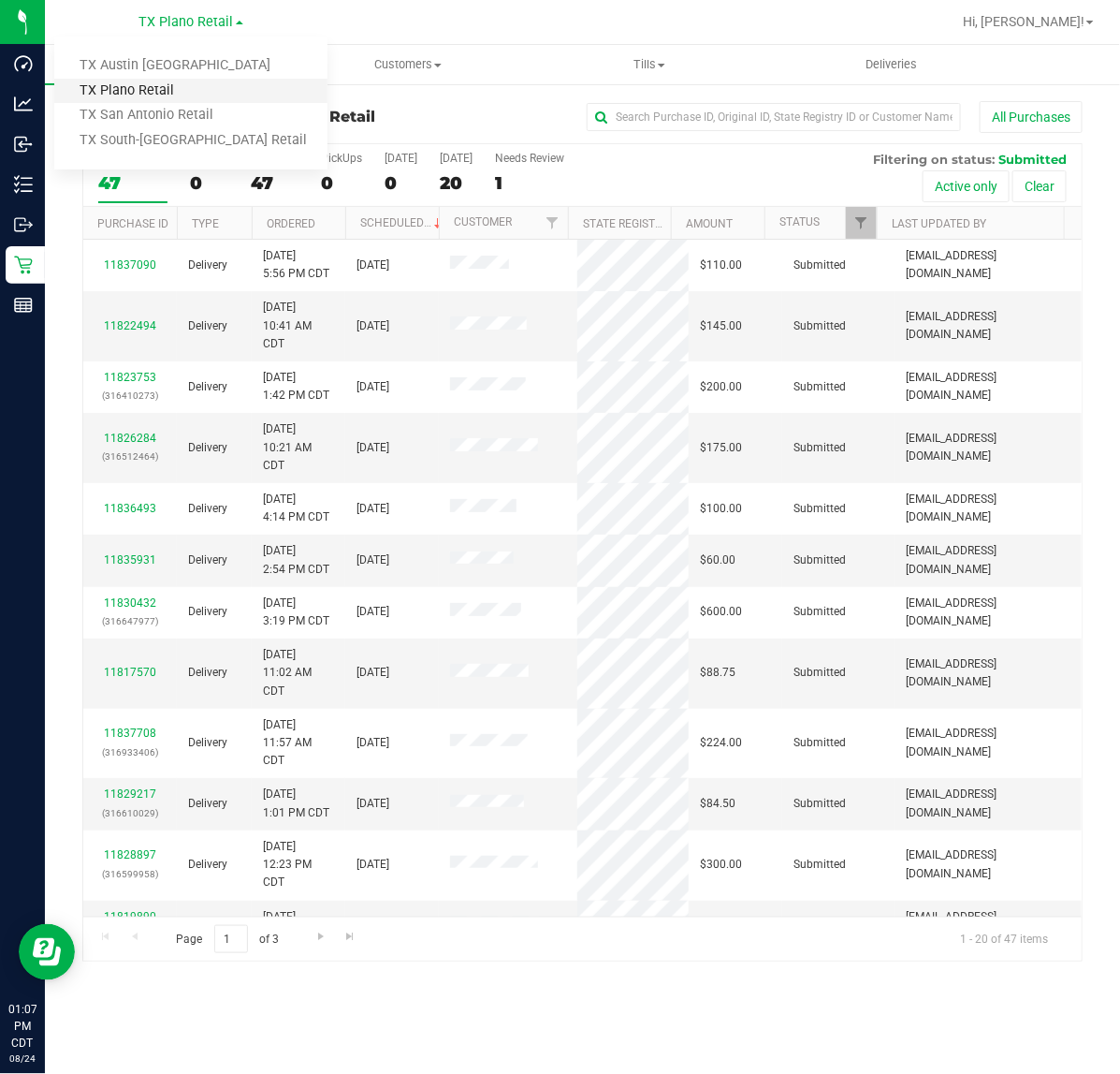
click at [135, 86] on link "TX Plano Retail" at bounding box center [191, 92] width 274 height 26
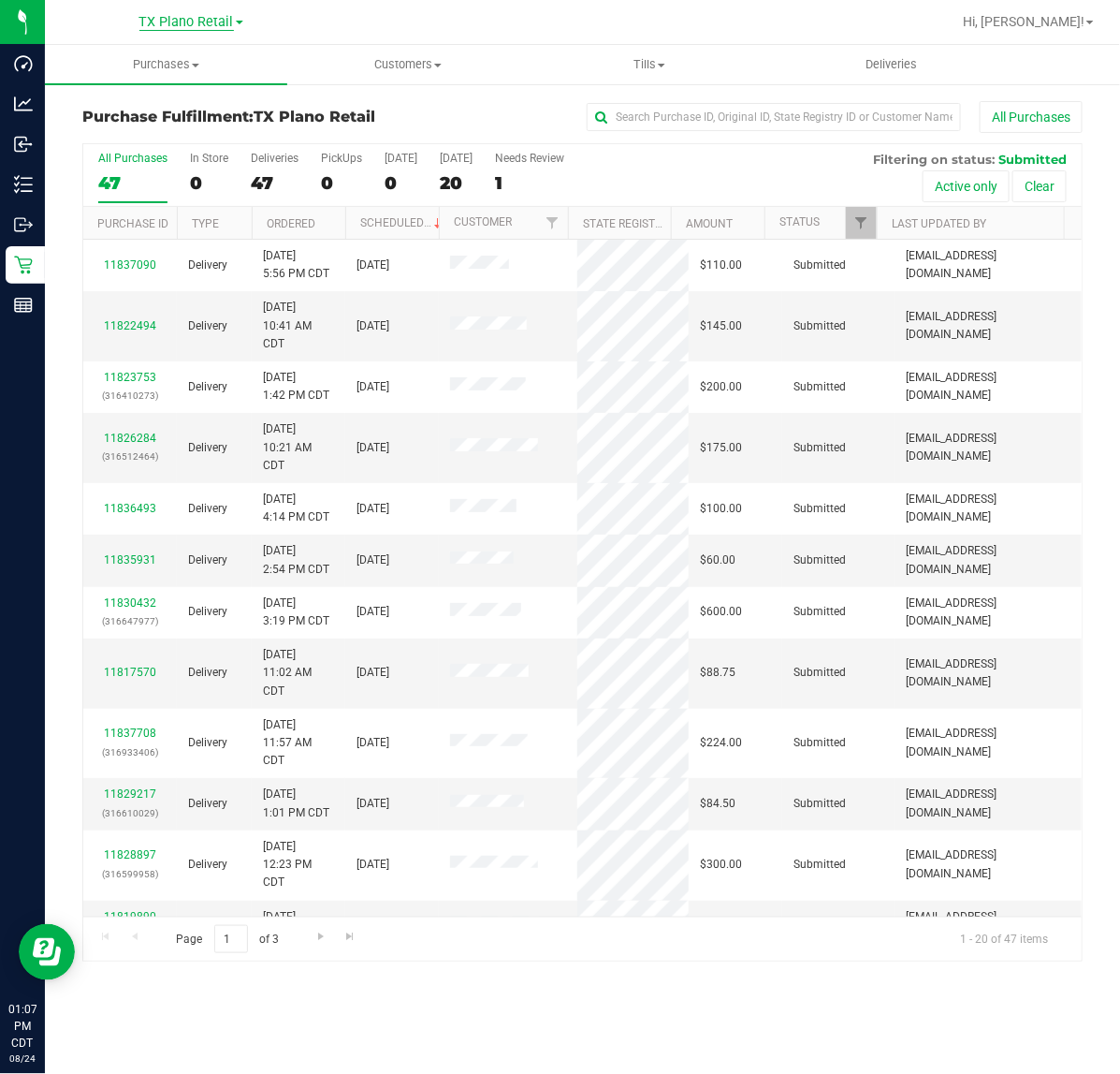
click at [192, 16] on span "TX Plano Retail" at bounding box center [187, 22] width 95 height 17
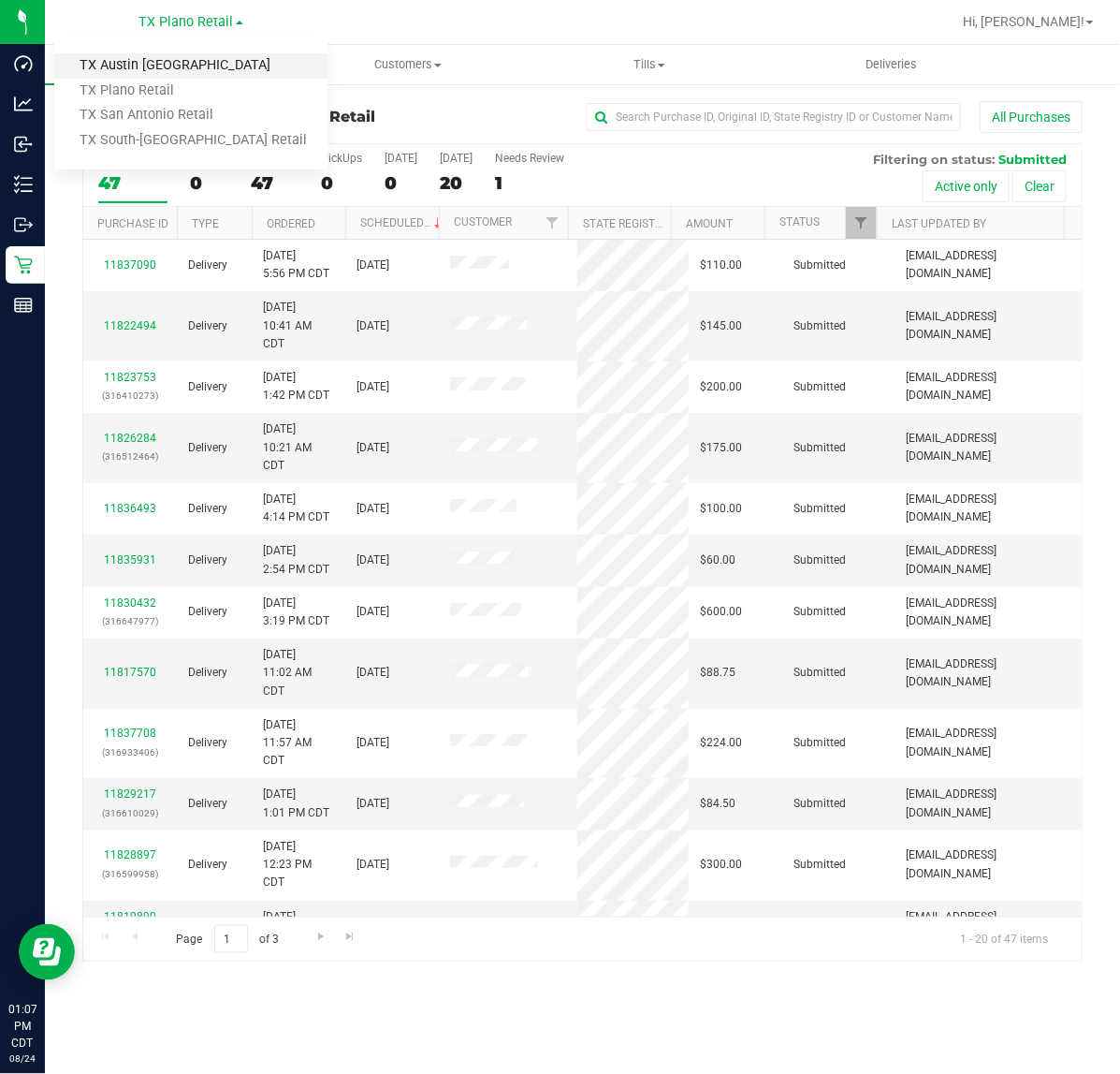
click at [156, 61] on link "TX Austin [GEOGRAPHIC_DATA]" at bounding box center [191, 66] width 274 height 26
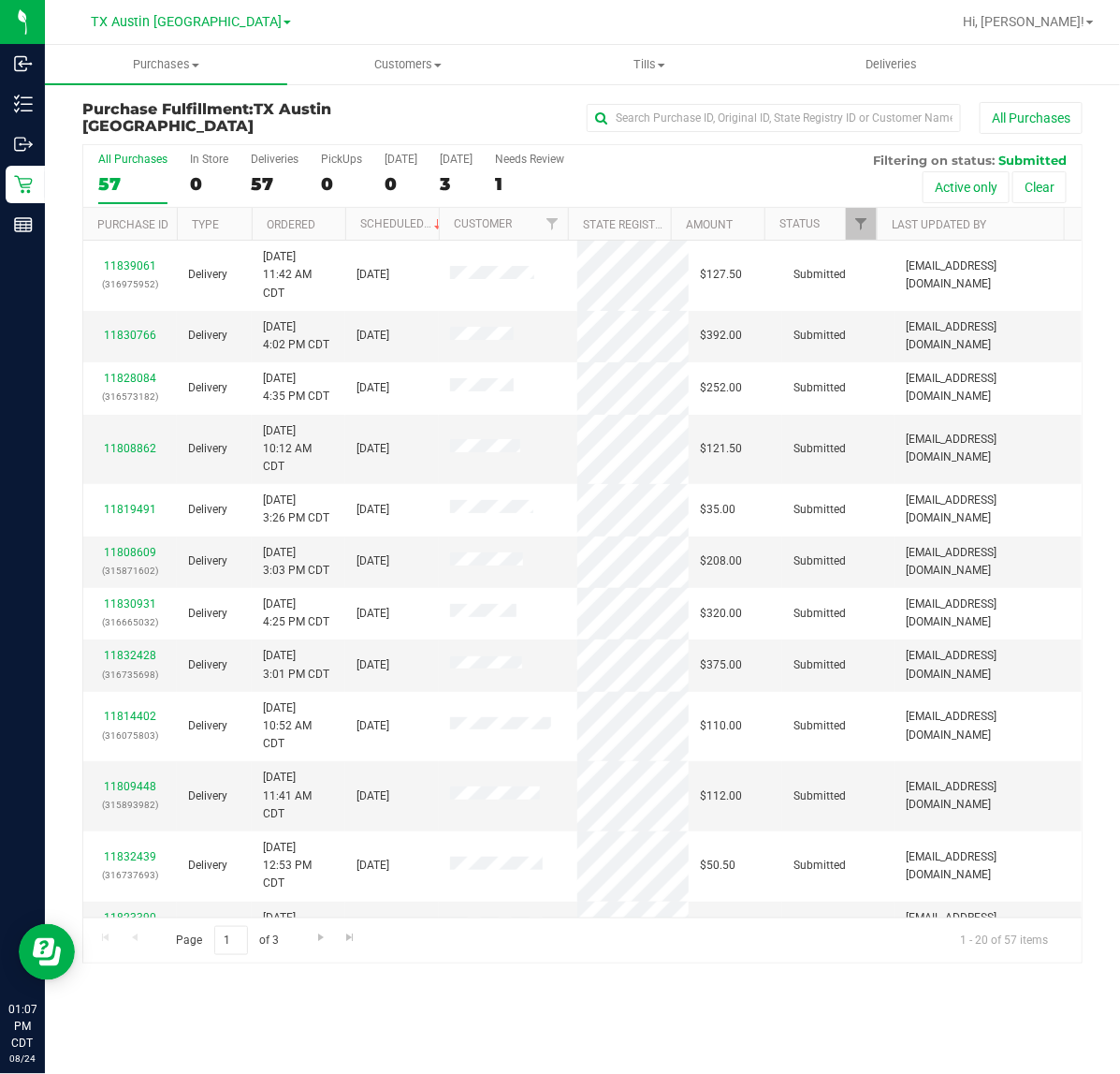
click at [797, 8] on div at bounding box center [643, 22] width 616 height 37
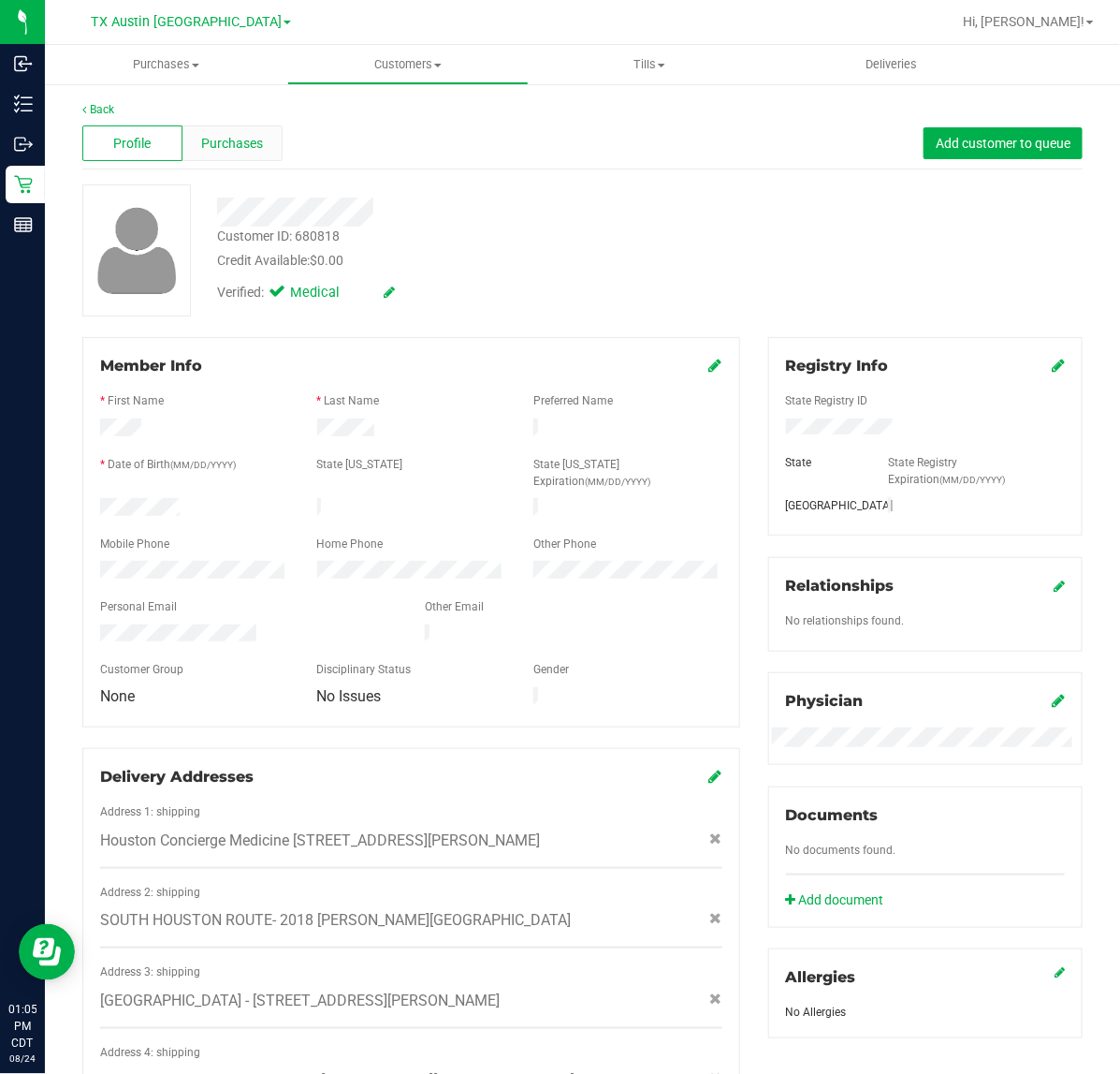
click at [215, 136] on span "Purchases" at bounding box center [232, 144] width 62 height 20
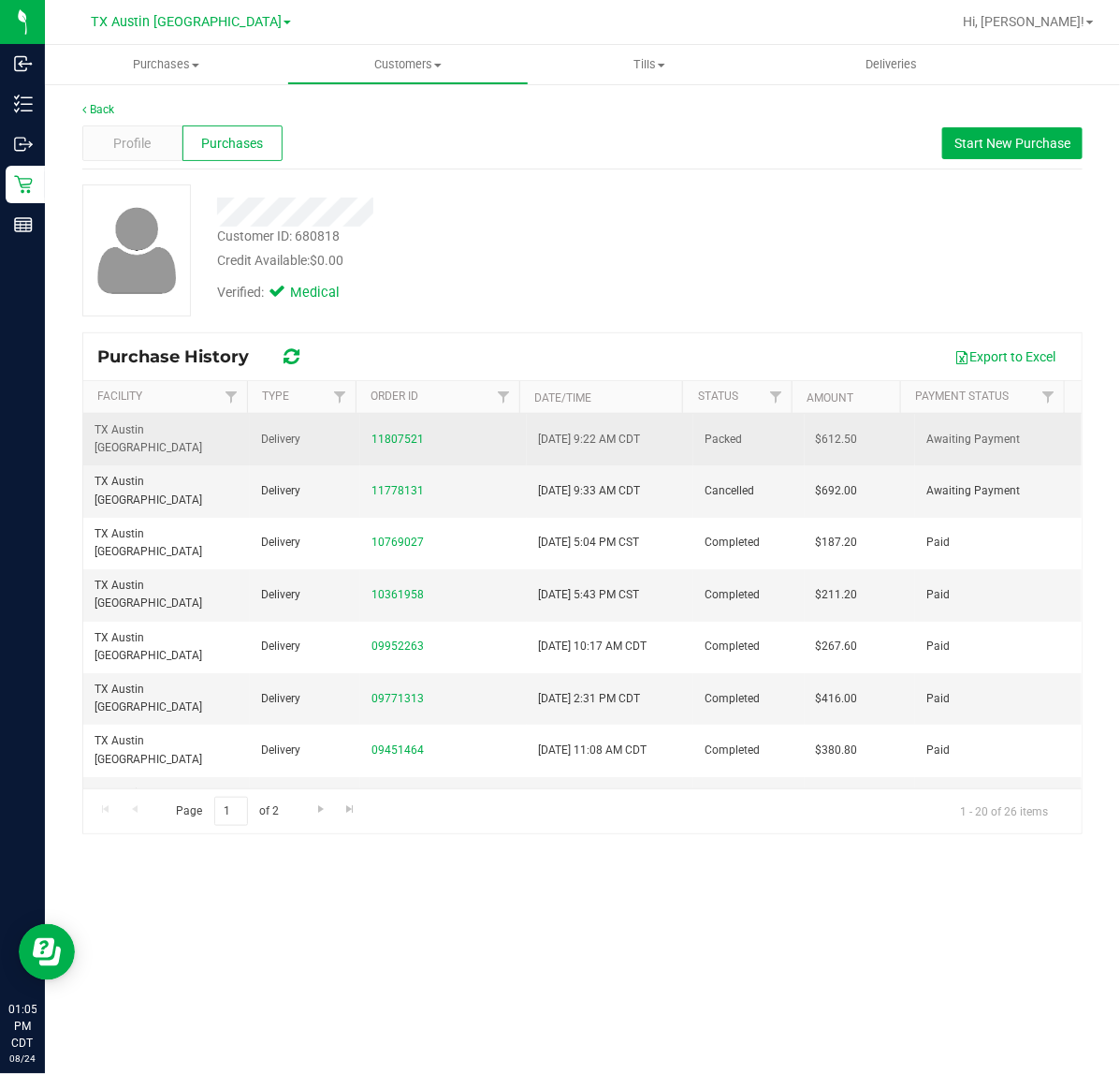
click at [394, 439] on div "11807521" at bounding box center [443, 440] width 144 height 18
click at [394, 433] on link "11807521" at bounding box center [397, 439] width 52 height 13
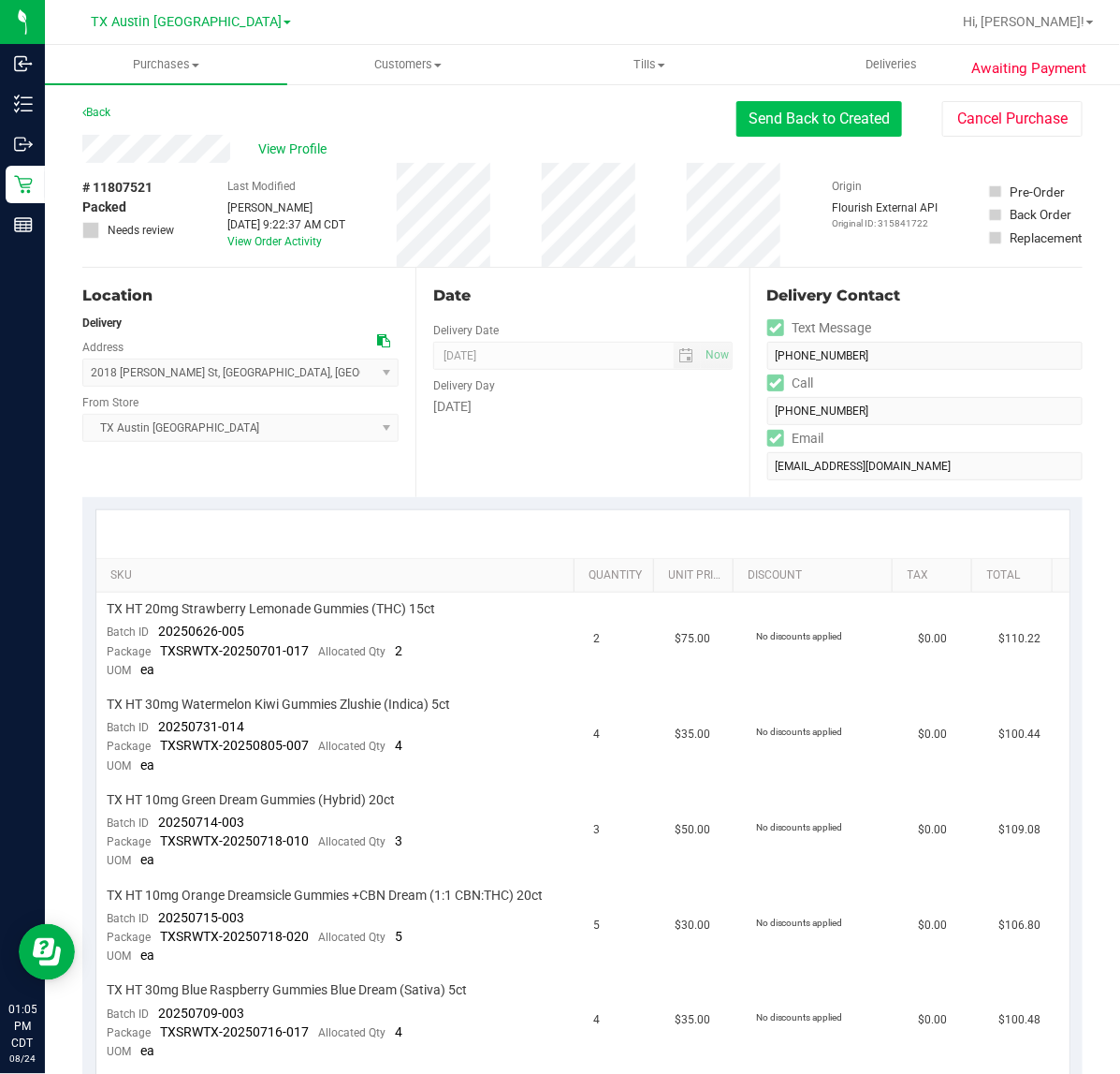
click at [838, 117] on button "Send Back to Created" at bounding box center [820, 119] width 166 height 36
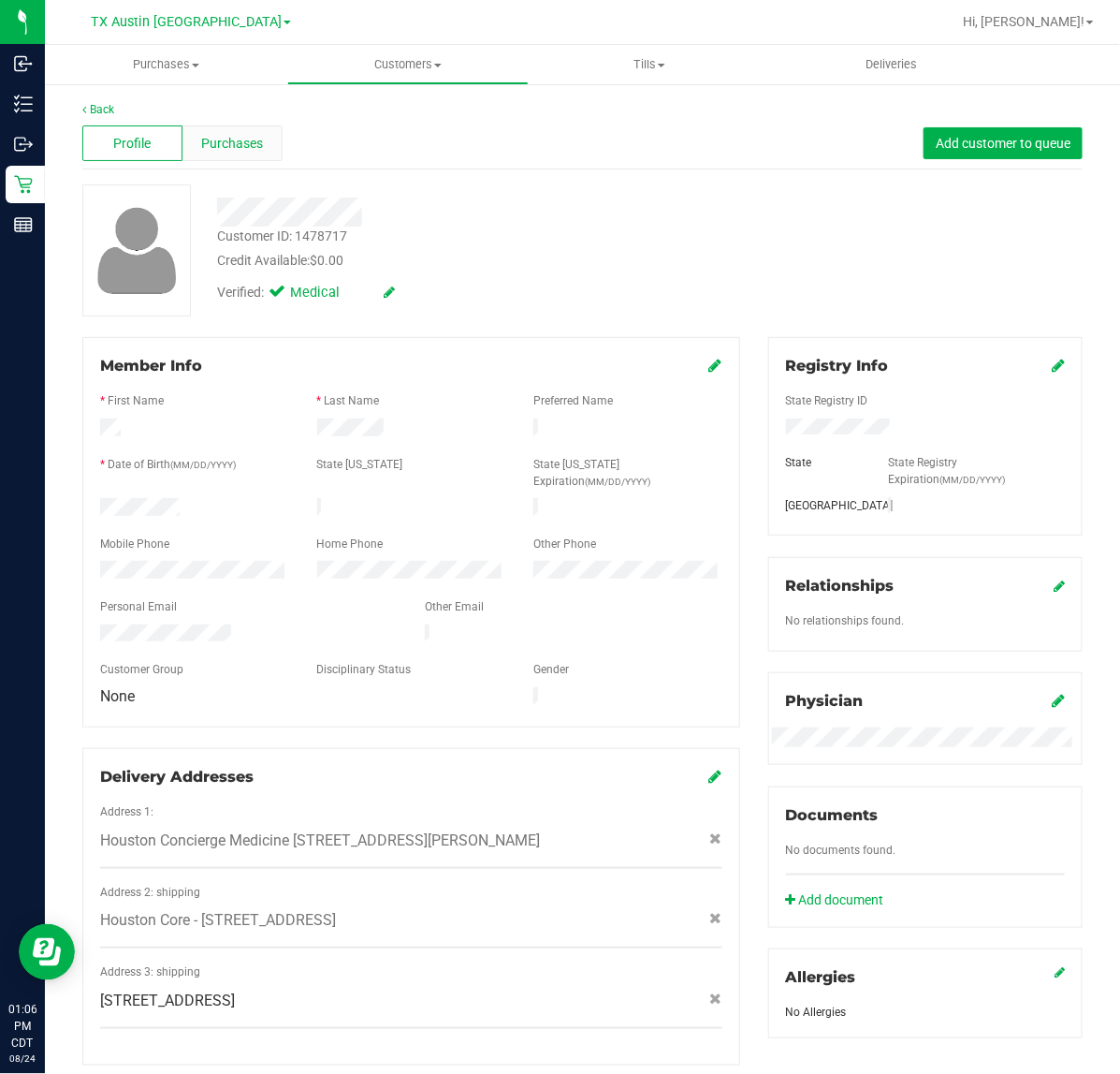
click at [195, 134] on div "Purchases" at bounding box center [232, 143] width 100 height 36
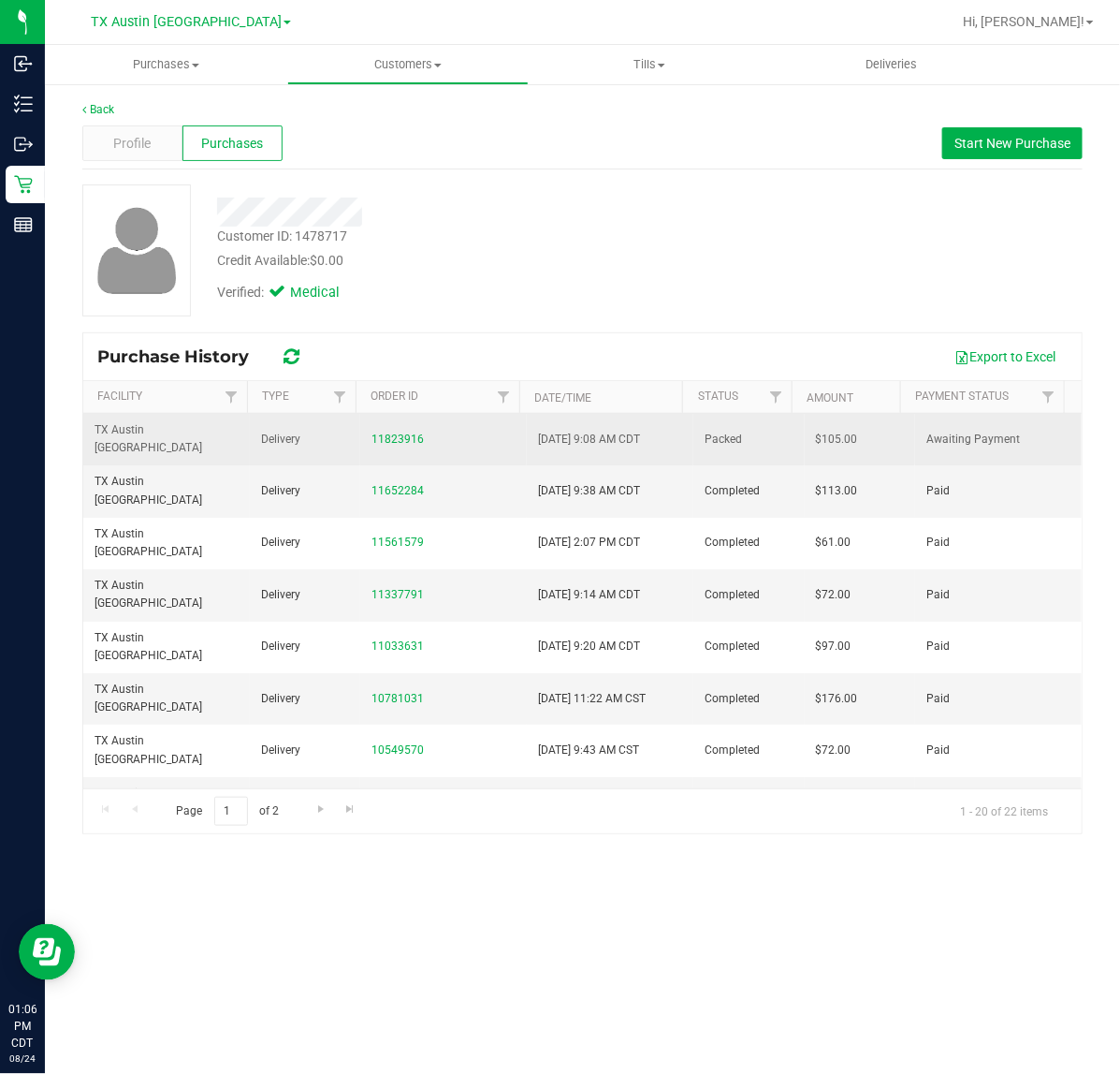
click at [403, 420] on td "11823916" at bounding box center [443, 440] width 167 height 51
click at [403, 431] on div "11823916" at bounding box center [443, 440] width 144 height 18
click at [403, 433] on link "11823916" at bounding box center [397, 439] width 52 height 13
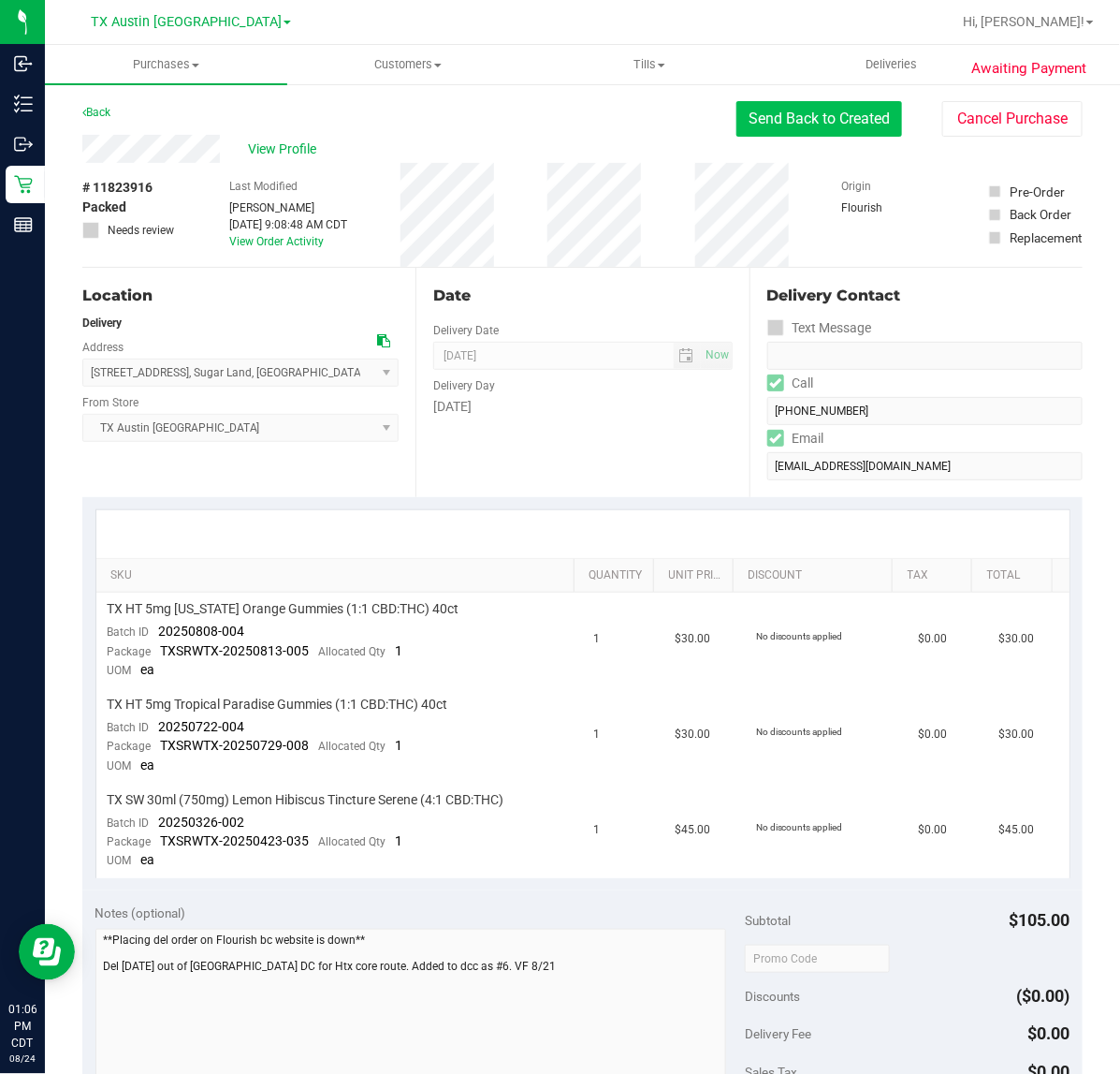
click at [774, 129] on button "Send Back to Created" at bounding box center [820, 119] width 166 height 36
